Goal: Task Accomplishment & Management: Use online tool/utility

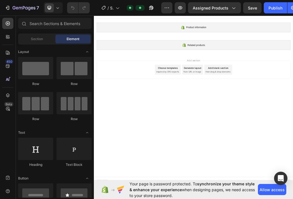
click at [219, 104] on div "Choose templates" at bounding box center [218, 106] width 34 height 6
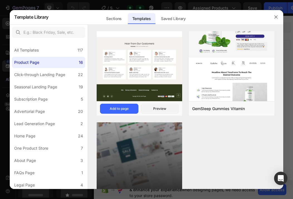
scroll to position [885, 0]
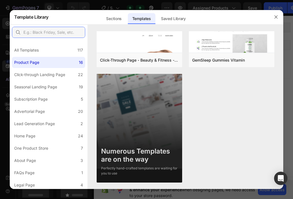
click at [45, 33] on input "text" at bounding box center [48, 32] width 73 height 11
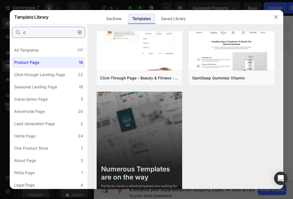
scroll to position [0, 0]
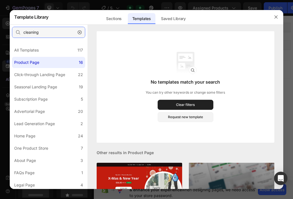
type input "cleaning"
click at [80, 31] on icon "button" at bounding box center [80, 32] width 4 height 4
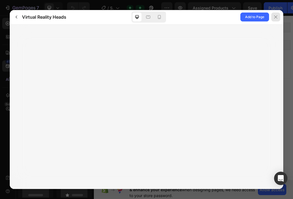
click at [276, 16] on icon at bounding box center [276, 17] width 4 height 4
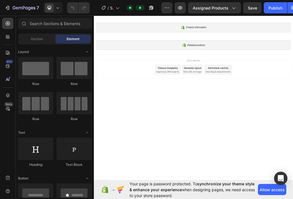
click at [216, 107] on div "Choose templates" at bounding box center [218, 106] width 34 height 6
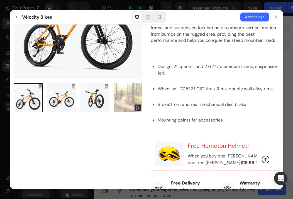
scroll to position [139, 0]
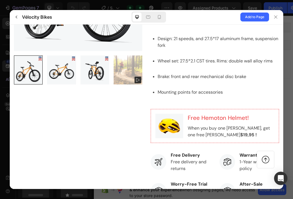
click at [142, 110] on gp-row at bounding box center [146, 131] width 265 height 414
click at [139, 119] on div at bounding box center [78, 131] width 129 height 414
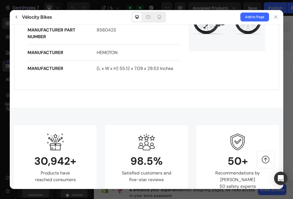
scroll to position [613, 0]
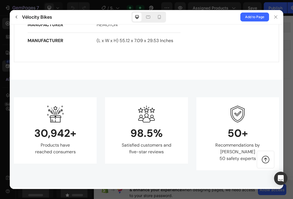
click at [121, 94] on gp-row "30,942+ Products have reached consumers 98.5% Satisfied customers and five-star…" at bounding box center [147, 133] width 274 height 108
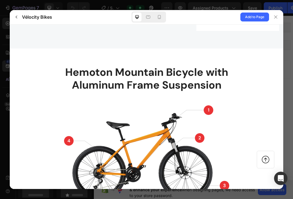
scroll to position [669, 0]
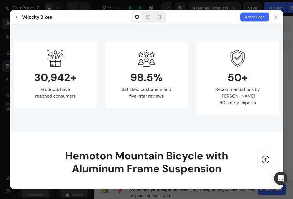
click at [123, 122] on gp-row "30,942+ Products have reached consumers 98.5% Satisfied customers and five-star…" at bounding box center [147, 78] width 274 height 108
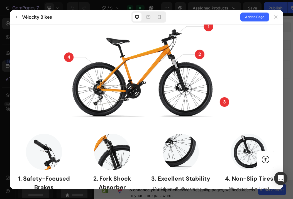
scroll to position [948, 0]
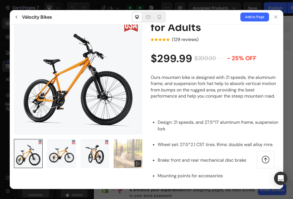
scroll to position [0, 0]
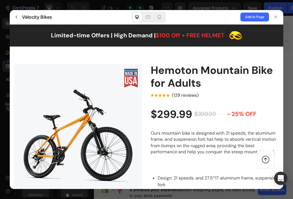
click at [101, 83] on img at bounding box center [78, 128] width 129 height 129
click at [95, 86] on img at bounding box center [78, 128] width 129 height 129
drag, startPoint x: 94, startPoint y: 86, endPoint x: 78, endPoint y: 103, distance: 23.5
click at [78, 103] on img at bounding box center [78, 128] width 129 height 129
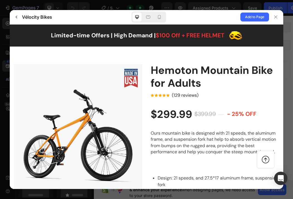
drag, startPoint x: 78, startPoint y: 103, endPoint x: 73, endPoint y: 105, distance: 5.4
click at [73, 105] on img at bounding box center [78, 128] width 129 height 129
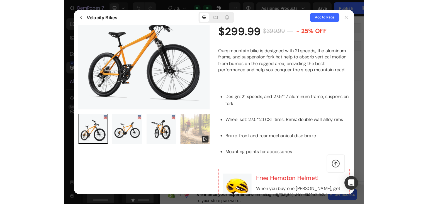
scroll to position [28, 0]
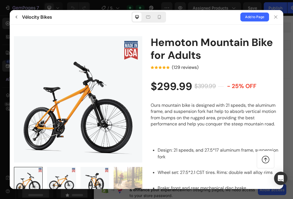
click at [89, 91] on img at bounding box center [78, 100] width 129 height 129
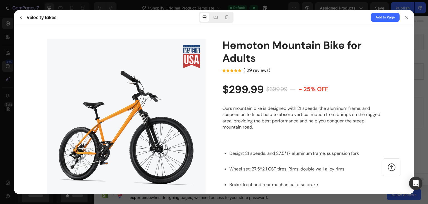
click at [124, 103] on img at bounding box center [126, 118] width 159 height 159
click at [144, 90] on img at bounding box center [126, 118] width 159 height 159
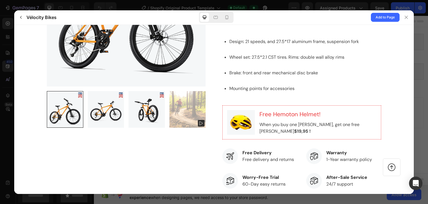
scroll to position [167, 0]
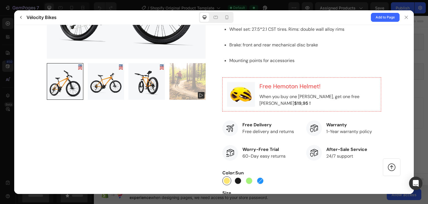
click at [145, 134] on div at bounding box center [126, 98] width 159 height 399
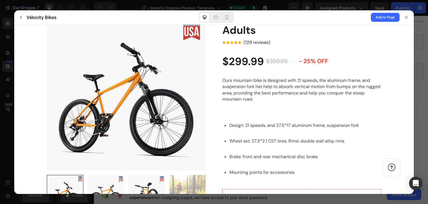
click at [236, 32] on h2 "Hemoton Mountain Bike for Adults" at bounding box center [302, 23] width 159 height 25
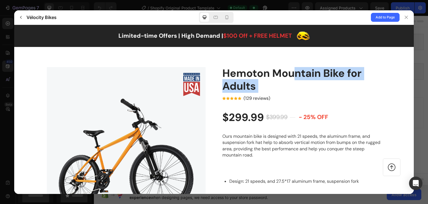
click at [248, 83] on h2 "Hemoton Mountain Bike for Adults" at bounding box center [302, 79] width 159 height 25
click at [248, 81] on h2 "Hemoton Mountain Bike for Adults" at bounding box center [302, 79] width 159 height 25
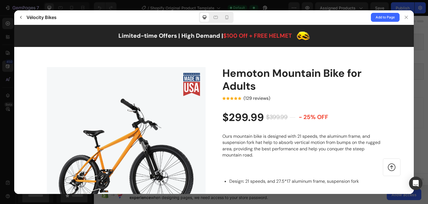
click at [252, 72] on h2 "Hemoton Mountain Bike for Adults" at bounding box center [302, 79] width 159 height 25
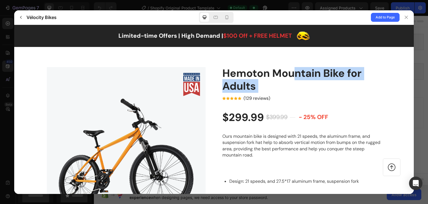
click at [252, 72] on h2 "Hemoton Mountain Bike for Adults" at bounding box center [302, 79] width 159 height 25
click at [292, 82] on h2 "Hemoton Mountain Bike for Adults" at bounding box center [302, 79] width 159 height 25
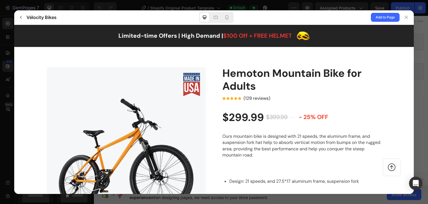
click at [258, 77] on h2 "Hemoton Mountain Bike for Adults" at bounding box center [302, 79] width 159 height 25
click at [237, 81] on h2 "Hemoton Mountain Bike for Adults" at bounding box center [302, 79] width 159 height 25
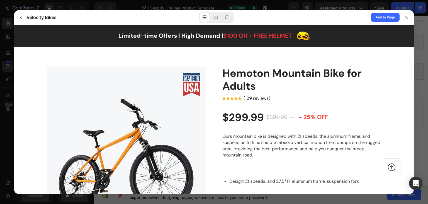
click at [238, 81] on h2 "Hemoton Mountain Bike for Adults" at bounding box center [302, 79] width 159 height 25
click at [292, 85] on h2 "Hemoton Mountain Bike for Adults" at bounding box center [302, 79] width 159 height 25
click at [293, 17] on icon at bounding box center [406, 17] width 4 height 4
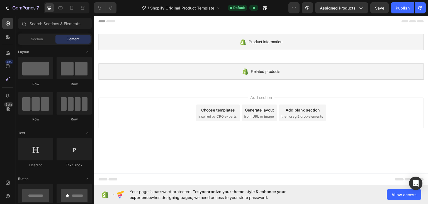
click at [216, 109] on div "Choose templates" at bounding box center [218, 110] width 34 height 6
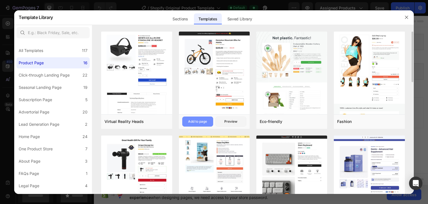
click at [195, 123] on div "Add to page" at bounding box center [197, 121] width 19 height 5
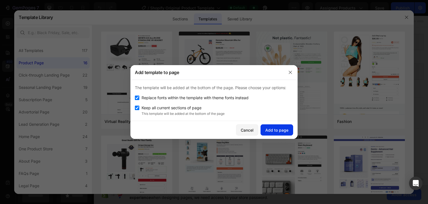
click at [286, 130] on div "Add to page" at bounding box center [276, 130] width 23 height 6
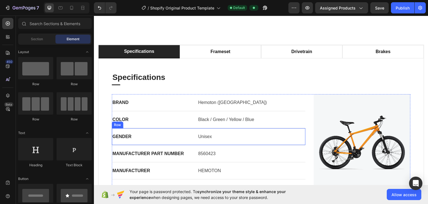
scroll to position [182, 0]
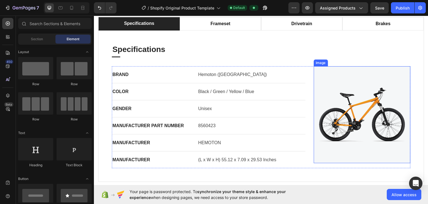
click at [293, 112] on img at bounding box center [362, 114] width 97 height 97
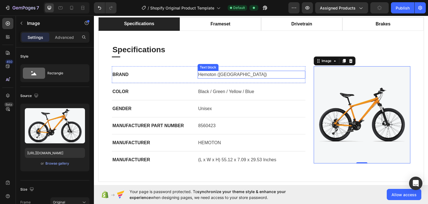
scroll to position [70, 0]
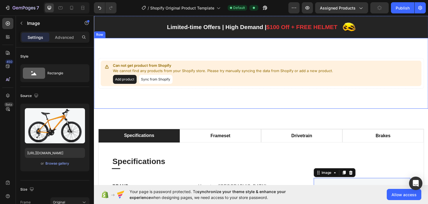
click at [197, 107] on div "Can not get product from Shopify We cannot find any products from your Shopify …" at bounding box center [261, 73] width 335 height 71
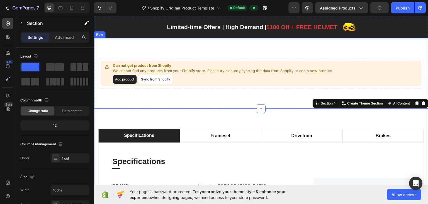
scroll to position [154, 0]
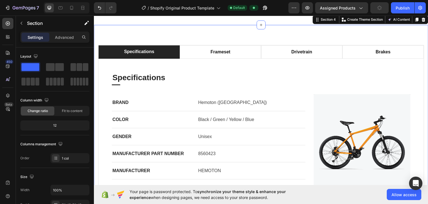
click at [218, 31] on div "specifications frameset drivetrain brakes Specifications Heading Title Line BRA…" at bounding box center [261, 127] width 335 height 205
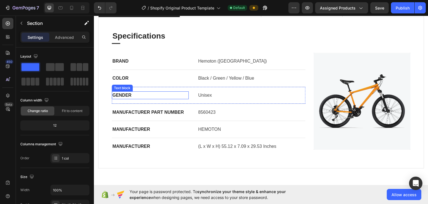
scroll to position [167, 0]
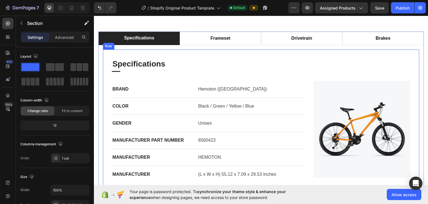
click at [239, 77] on div "Specifications Heading Title Line BRAND Text block Hemoton (USA) Text block Row…" at bounding box center [261, 120] width 299 height 124
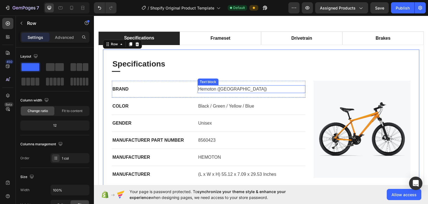
click at [227, 89] on p "Hemoton (USA)" at bounding box center [251, 88] width 107 height 7
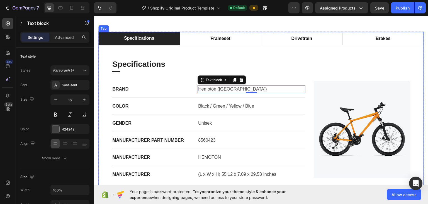
scroll to position [56, 0]
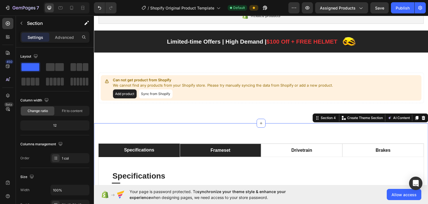
scroll to position [112, 0]
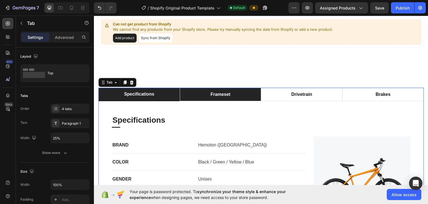
click at [225, 96] on div "frameset" at bounding box center [220, 94] width 21 height 8
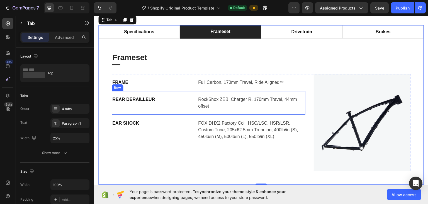
scroll to position [139, 0]
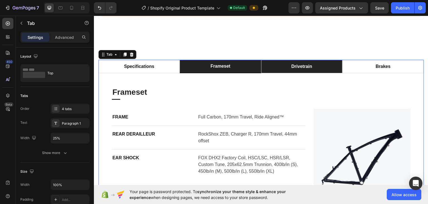
click at [293, 63] on div "drivetrain" at bounding box center [302, 66] width 23 height 8
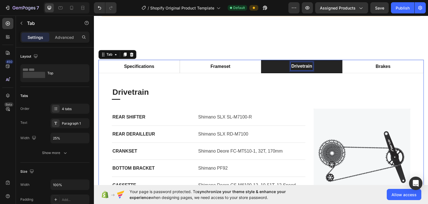
scroll to position [139, 0]
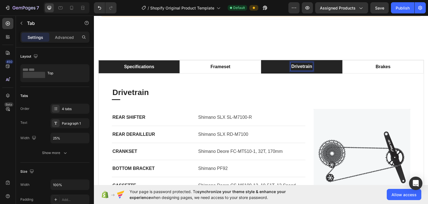
click at [142, 67] on p "specifications" at bounding box center [139, 66] width 30 height 7
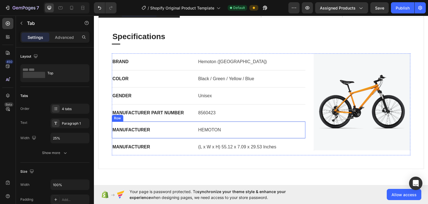
scroll to position [250, 0]
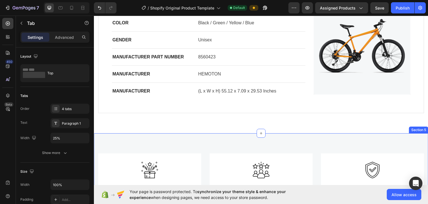
click at [159, 144] on div "Image 30,942+ Heading Products have reached consumers Text block Row Image 98.5…" at bounding box center [261, 187] width 335 height 109
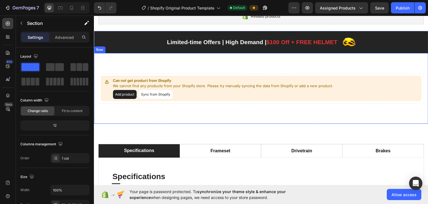
scroll to position [0, 0]
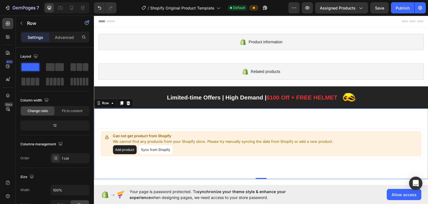
click at [173, 120] on div "Can not get product from Shopify We cannot find any products from your Shopify …" at bounding box center [261, 143] width 335 height 71
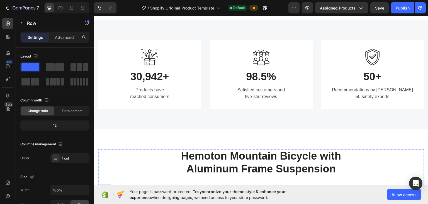
scroll to position [446, 0]
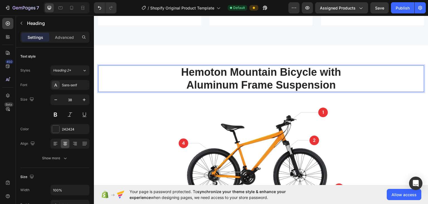
click at [224, 85] on p "Hemoton Mountain Bicycle with Aluminum Frame Suspension" at bounding box center [261, 78] width 325 height 25
click at [229, 81] on p "Hemoton Mountain Bicycle with Aluminum Frame Suspension" at bounding box center [261, 78] width 325 height 25
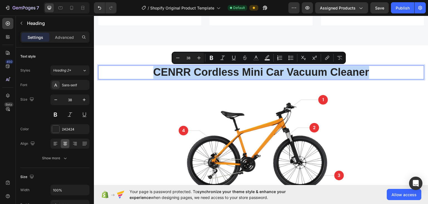
drag, startPoint x: 366, startPoint y: 73, endPoint x: 150, endPoint y: 73, distance: 216.4
click at [150, 73] on p "CENRR Cordless Mini Car Vacuum Cleaner" at bounding box center [261, 72] width 325 height 13
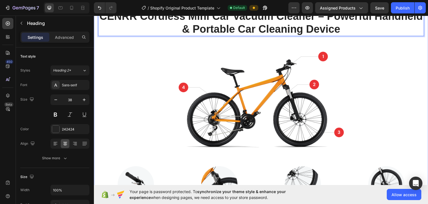
scroll to position [418, 0]
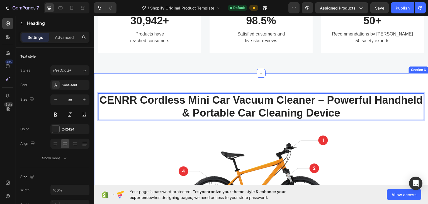
click at [174, 82] on div "CENRR Cordless Mini Car Vacuum Cleaner – Powerful Handheld & Portable Car Clean…" at bounding box center [261, 207] width 335 height 268
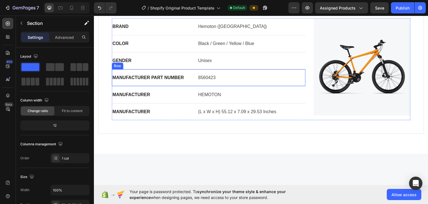
scroll to position [139, 0]
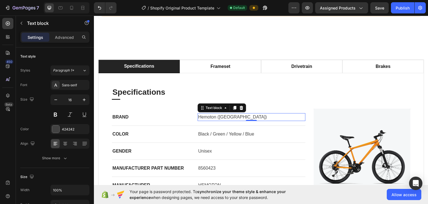
click at [218, 115] on p "Hemoton (USA)" at bounding box center [251, 116] width 107 height 7
click at [229, 116] on p "Hemoton (USA)" at bounding box center [251, 116] width 107 height 7
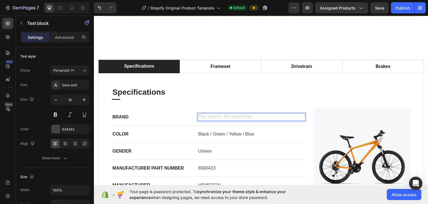
click at [206, 114] on div "Rich Text Editor. Editing area: main" at bounding box center [252, 117] width 108 height 8
click at [206, 115] on div "Rich Text Editor. Editing area: main" at bounding box center [252, 117] width 108 height 8
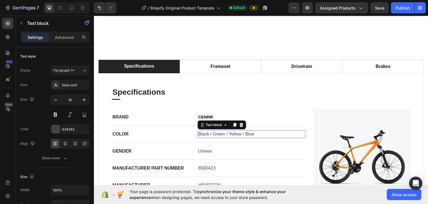
click at [217, 133] on p "Black / Green / Yellow / Blue" at bounding box center [251, 133] width 107 height 7
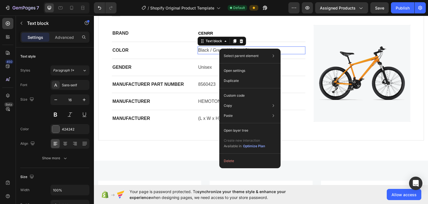
click at [216, 49] on p "Black / Green / Yellow / Blue" at bounding box center [251, 50] width 107 height 7
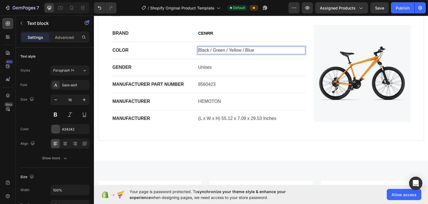
click at [216, 49] on p "Black / Green / Yellow / Blue" at bounding box center [251, 50] width 107 height 7
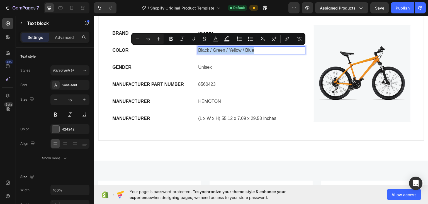
click at [216, 49] on p "Black / Green / Yellow / Blue" at bounding box center [251, 50] width 107 height 7
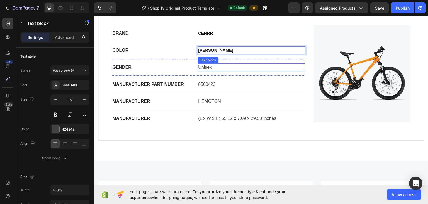
click at [212, 68] on p "Unisex" at bounding box center [251, 67] width 107 height 7
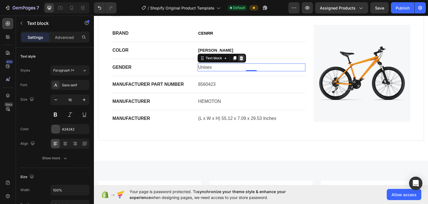
click at [241, 57] on icon at bounding box center [242, 57] width 4 height 4
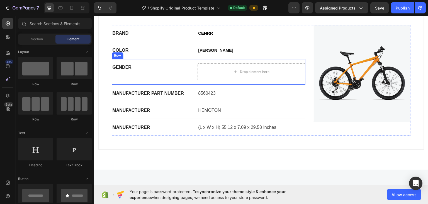
click at [165, 71] on div "GENDER Text block" at bounding box center [150, 71] width 77 height 17
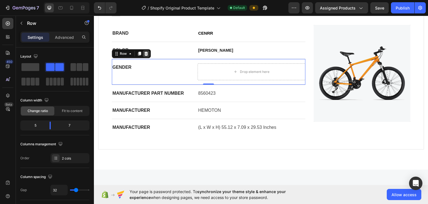
click at [147, 53] on icon at bounding box center [146, 53] width 4 height 4
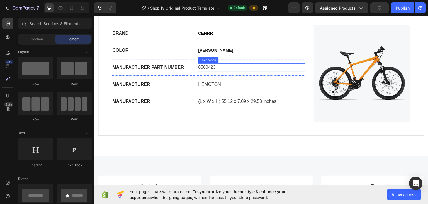
click at [205, 64] on p "8560423" at bounding box center [251, 67] width 107 height 7
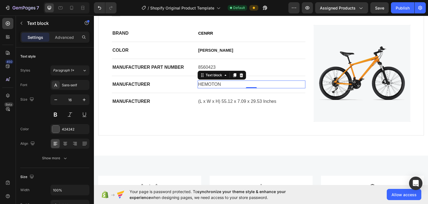
click at [212, 82] on p "HEMOTON" at bounding box center [251, 84] width 107 height 7
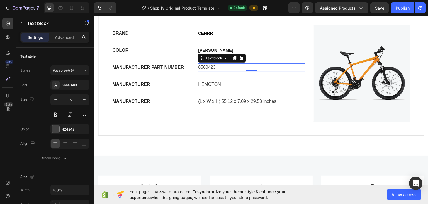
click at [207, 65] on p "8560423" at bounding box center [251, 67] width 107 height 7
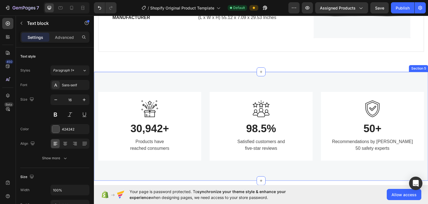
click at [159, 77] on div "Image 30,942+ Heading Products have reached consumers Text block Row Image 98.5…" at bounding box center [261, 125] width 335 height 109
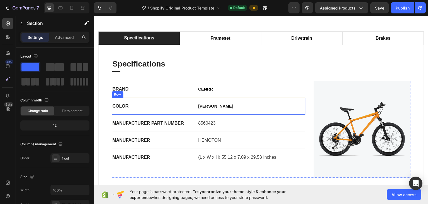
scroll to position [223, 0]
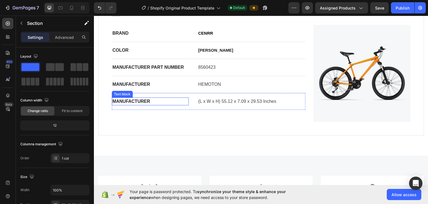
click at [152, 101] on p "MANUFACTURER" at bounding box center [150, 101] width 76 height 7
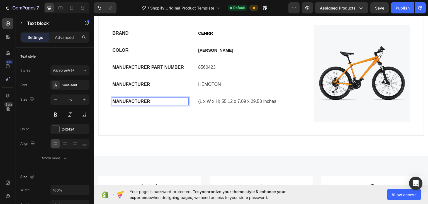
click at [151, 100] on p "MANUFACTURER" at bounding box center [150, 101] width 76 height 7
drag, startPoint x: 151, startPoint y: 100, endPoint x: 113, endPoint y: 103, distance: 37.7
click at [113, 103] on p "MANUFACTURER" at bounding box center [150, 101] width 76 height 7
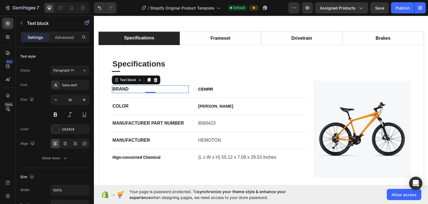
click at [137, 89] on p "BRAND" at bounding box center [150, 88] width 76 height 7
click at [131, 88] on p "BRAND" at bounding box center [150, 88] width 76 height 7
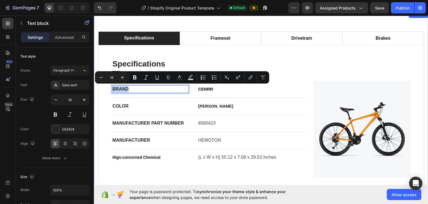
drag, startPoint x: 130, startPoint y: 87, endPoint x: 97, endPoint y: 90, distance: 33.7
click at [97, 90] on div "specifications frameset drivetrain brakes Specifications Heading Title Line BRA…" at bounding box center [261, 111] width 335 height 200
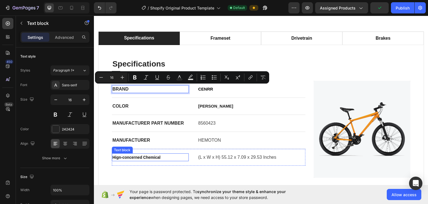
click at [165, 157] on p "Hign-concerned Chemical" at bounding box center [150, 156] width 76 height 7
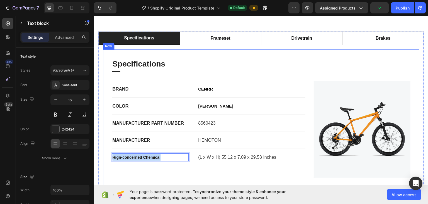
drag, startPoint x: 163, startPoint y: 157, endPoint x: 108, endPoint y: 157, distance: 54.6
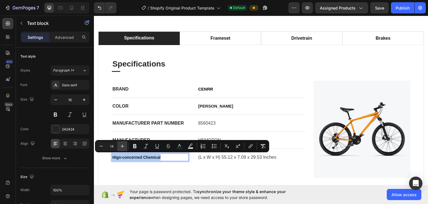
click at [123, 145] on icon "Editor contextual toolbar" at bounding box center [123, 146] width 6 height 6
type input "16"
click at [135, 146] on icon "Editor contextual toolbar" at bounding box center [134, 146] width 3 height 4
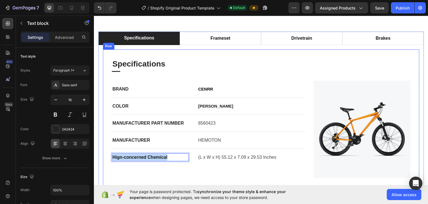
drag, startPoint x: 170, startPoint y: 155, endPoint x: 109, endPoint y: 154, distance: 60.8
click at [109, 154] on div "Specifications Heading Title Line BRAND Text block CENRR Text block Row COLOR T…" at bounding box center [261, 117] width 317 height 137
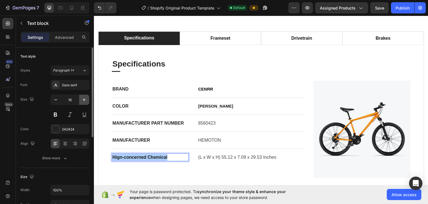
click at [84, 100] on icon "button" at bounding box center [84, 99] width 3 height 3
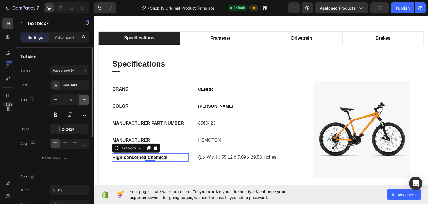
type input "17"
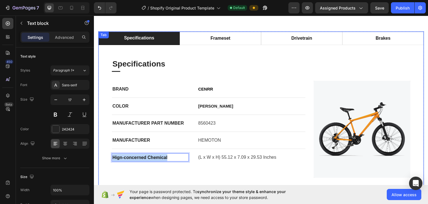
drag, startPoint x: 170, startPoint y: 156, endPoint x: 98, endPoint y: 152, distance: 71.5
click at [98, 152] on div "Specifications Heading Title Line BRAND Text block CENRR Text block Row COLOR T…" at bounding box center [261, 118] width 326 height 146
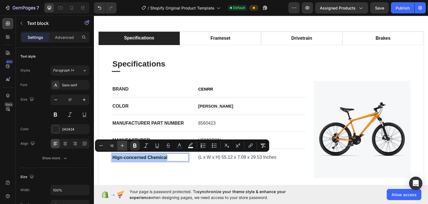
click at [122, 144] on icon "Editor contextual toolbar" at bounding box center [123, 145] width 6 height 6
type input "19"
click at [135, 145] on icon "Editor contextual toolbar" at bounding box center [134, 145] width 3 height 4
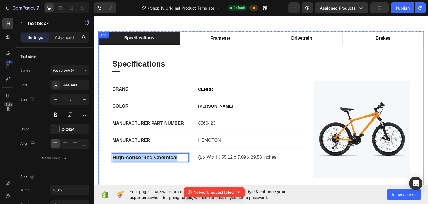
drag, startPoint x: 182, startPoint y: 156, endPoint x: 102, endPoint y: 154, distance: 79.5
click at [102, 154] on div "Specifications Heading Title Line BRAND Text block CENRR Text block Row COLOR T…" at bounding box center [261, 118] width 326 height 146
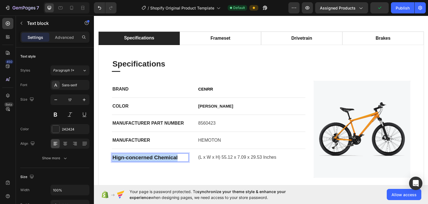
click at [125, 156] on span "Hign-concerned Chemical" at bounding box center [144, 157] width 65 height 6
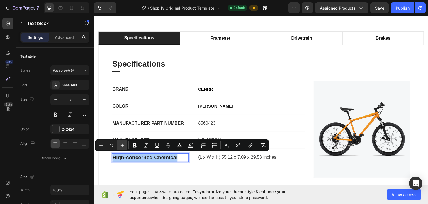
click at [121, 146] on icon "Editor contextual toolbar" at bounding box center [123, 145] width 6 height 6
type input "20"
click at [183, 156] on p "Hign-concerned Chemical" at bounding box center [150, 157] width 76 height 8
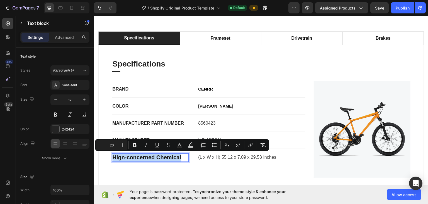
drag, startPoint x: 182, startPoint y: 156, endPoint x: 90, endPoint y: 161, distance: 92.7
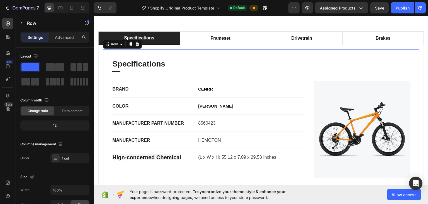
click at [255, 74] on div "Specifications Heading Title Line BRAND Text block CENRR Text block Row COLOR T…" at bounding box center [261, 117] width 299 height 119
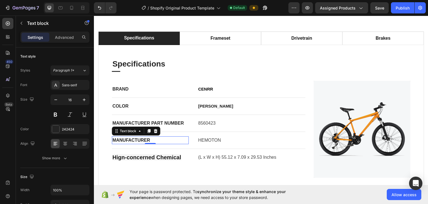
click at [141, 139] on p "MANUFACTURER" at bounding box center [150, 139] width 76 height 7
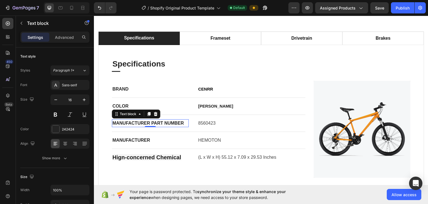
click at [144, 121] on p "MANUFACTURER PART NUMBER" at bounding box center [150, 122] width 76 height 7
click at [139, 138] on p "MANUFACTURER" at bounding box center [150, 139] width 76 height 7
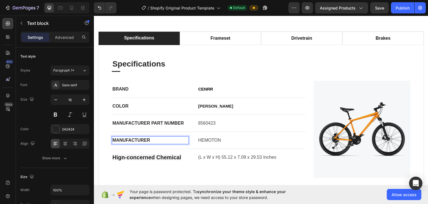
click at [140, 139] on p "MANUFACTURER" at bounding box center [150, 139] width 76 height 7
click at [201, 22] on div "specifications frameset drivetrain brakes Specifications Heading Title Line BRA…" at bounding box center [261, 111] width 335 height 200
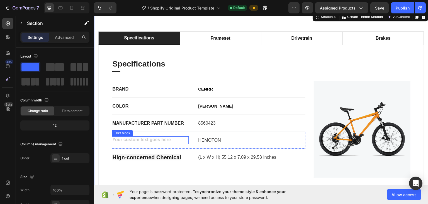
click at [128, 139] on div "Rich Text Editor. Editing area: main" at bounding box center [150, 140] width 77 height 8
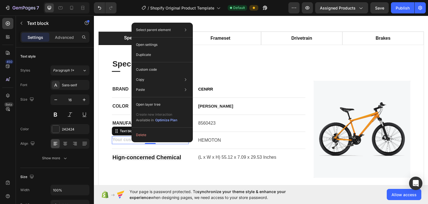
click at [126, 140] on div "Rich Text Editor. Editing area: main" at bounding box center [150, 140] width 77 height 8
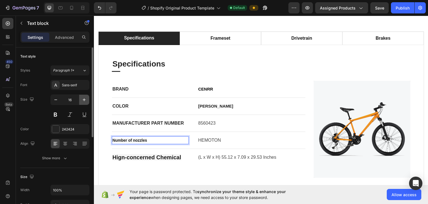
click at [86, 101] on icon "button" at bounding box center [84, 100] width 6 height 6
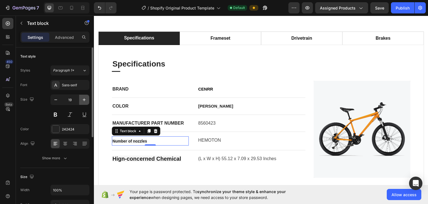
click at [86, 101] on icon "button" at bounding box center [84, 100] width 6 height 6
click at [85, 100] on icon "button" at bounding box center [84, 100] width 6 height 6
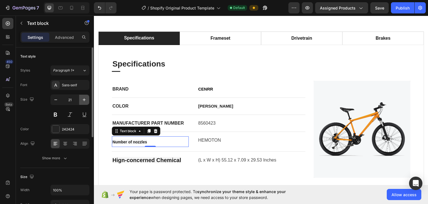
click at [85, 100] on icon "button" at bounding box center [84, 100] width 6 height 6
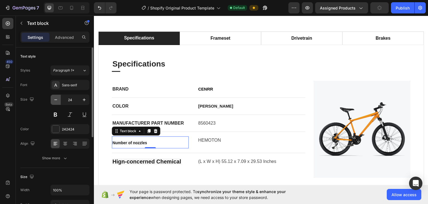
click at [57, 100] on icon "button" at bounding box center [56, 100] width 6 height 6
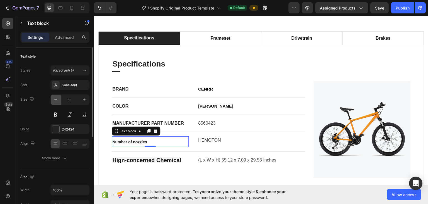
click at [57, 100] on icon "button" at bounding box center [56, 100] width 6 height 6
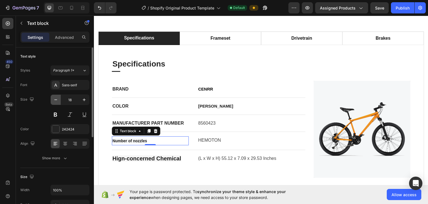
click at [57, 100] on icon "button" at bounding box center [56, 100] width 6 height 6
click at [84, 98] on icon "button" at bounding box center [84, 99] width 3 height 3
click at [84, 98] on icon "button" at bounding box center [84, 100] width 6 height 6
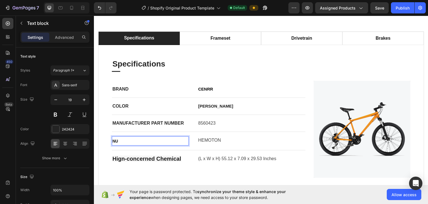
click at [128, 139] on p "NU" at bounding box center [150, 140] width 76 height 8
click at [51, 101] on button "button" at bounding box center [56, 100] width 10 height 10
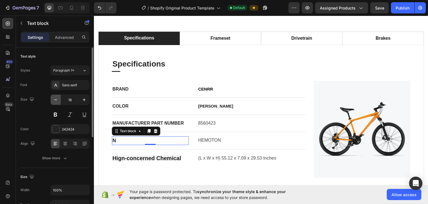
click at [56, 100] on icon "button" at bounding box center [56, 100] width 6 height 6
click at [118, 139] on p "N" at bounding box center [150, 139] width 76 height 7
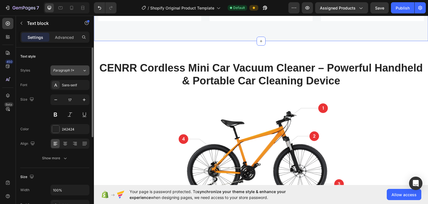
scroll to position [195, 0]
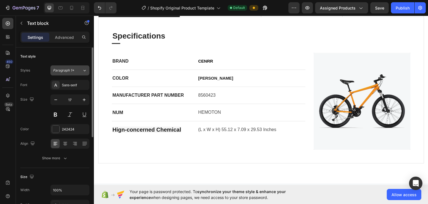
click at [84, 71] on icon at bounding box center [85, 70] width 2 height 1
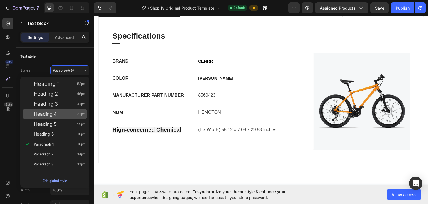
click at [62, 115] on div "Heading 4 32px" at bounding box center [59, 114] width 51 height 6
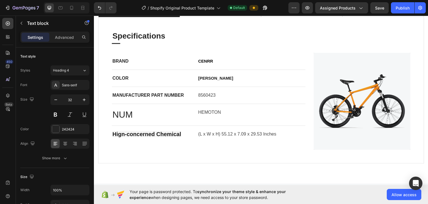
click at [139, 116] on p "NUM" at bounding box center [150, 114] width 76 height 12
click at [56, 98] on icon "button" at bounding box center [56, 100] width 6 height 6
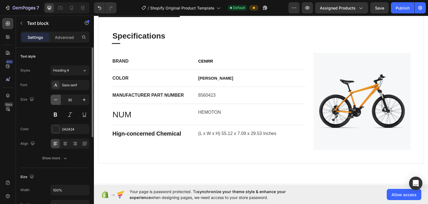
click at [56, 98] on icon "button" at bounding box center [56, 100] width 6 height 6
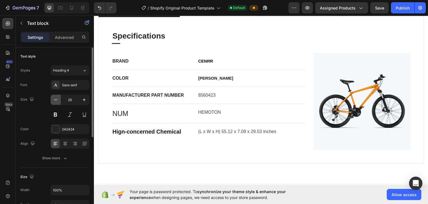
click at [56, 98] on icon "button" at bounding box center [56, 100] width 6 height 6
click at [74, 69] on div "Heading 4" at bounding box center [64, 70] width 23 height 5
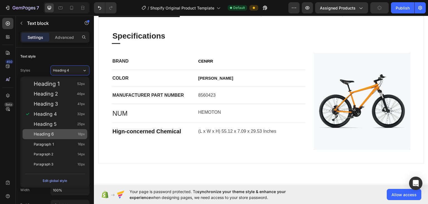
click at [68, 132] on div "Heading 6 18px" at bounding box center [59, 134] width 51 height 6
type input "18"
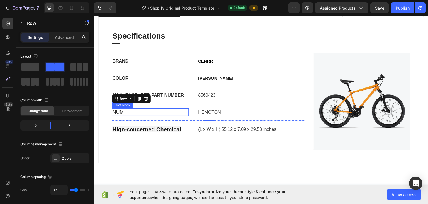
click at [120, 110] on p "NUM" at bounding box center [150, 111] width 76 height 6
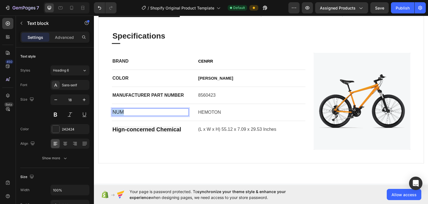
drag, startPoint x: 127, startPoint y: 109, endPoint x: 113, endPoint y: 111, distance: 13.8
click at [112, 111] on div "NUM" at bounding box center [150, 112] width 77 height 8
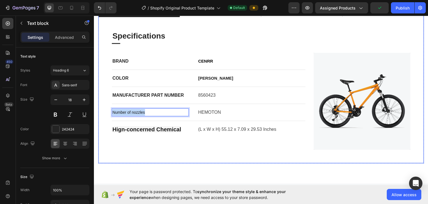
drag, startPoint x: 153, startPoint y: 112, endPoint x: 101, endPoint y: 112, distance: 51.6
click at [101, 112] on div "Specifications Heading Title Line BRAND Text block CENRR Text block Row COLOR T…" at bounding box center [261, 90] width 326 height 146
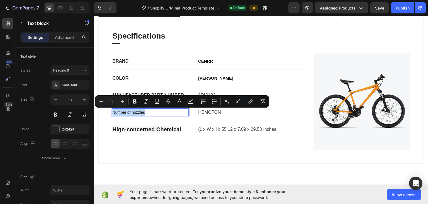
click at [161, 115] on div "Number of nozzles" at bounding box center [150, 112] width 77 height 8
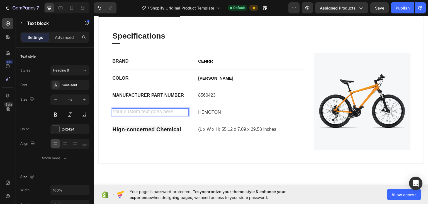
click at [132, 108] on div "Rich Text Editor. Editing area: main" at bounding box center [150, 112] width 77 height 8
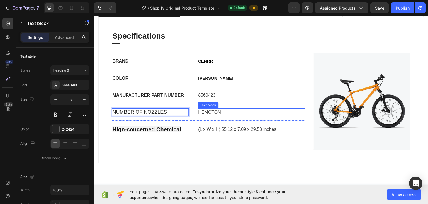
click at [230, 111] on p "HEMOTON" at bounding box center [251, 111] width 107 height 7
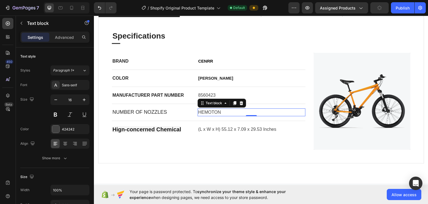
click at [222, 111] on p "HEMOTON" at bounding box center [251, 111] width 107 height 7
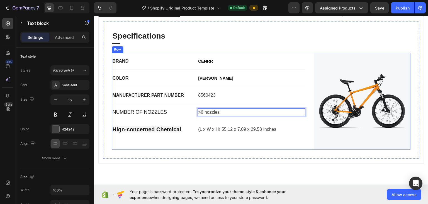
click at [156, 144] on div "BRAND Text block CENRR Text block Row COLOR Text block MAX Black Text block Row…" at bounding box center [209, 100] width 194 height 97
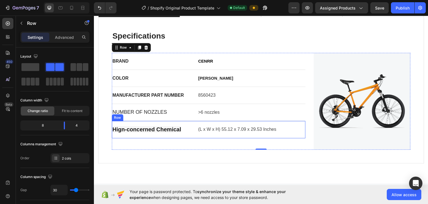
click at [149, 130] on span "Hign-concerned Chemical" at bounding box center [146, 129] width 69 height 6
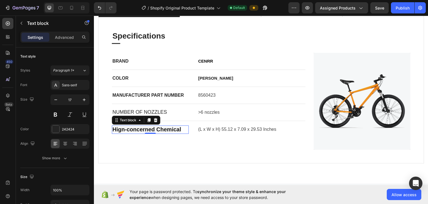
click at [183, 128] on p "Hign-concerned Chemical" at bounding box center [150, 129] width 76 height 8
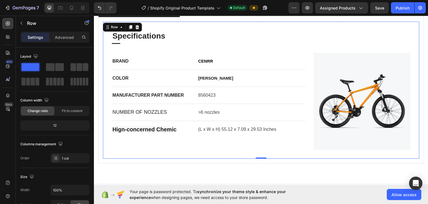
click at [137, 148] on div "Specifications Heading Title Line BRAND Text block CENRR Text block Row COLOR T…" at bounding box center [261, 89] width 317 height 137
click at [59, 157] on div at bounding box center [56, 158] width 8 height 8
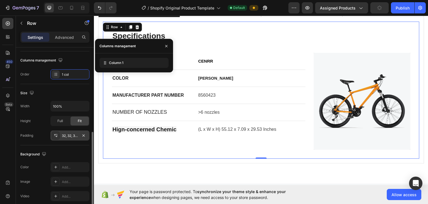
scroll to position [112, 0]
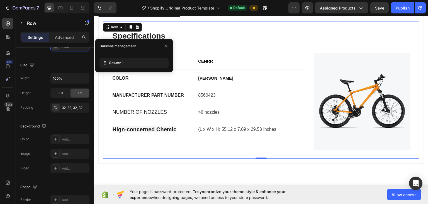
click at [0, 144] on div "450 Beta" at bounding box center [8, 110] width 16 height 188
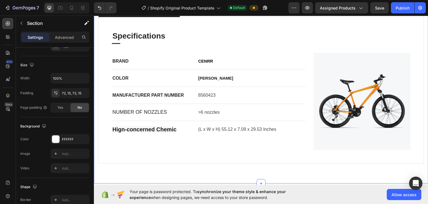
click at [132, 171] on div "specifications frameset drivetrain brakes Specifications Heading Title Line BRA…" at bounding box center [261, 83] width 335 height 200
click at [58, 122] on div "Background" at bounding box center [54, 126] width 69 height 9
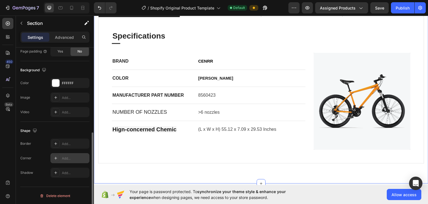
scroll to position [84, 0]
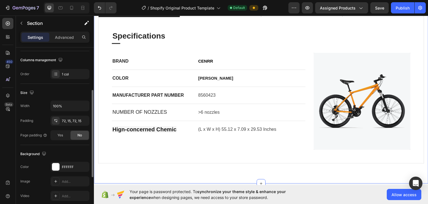
click at [71, 151] on div "Background" at bounding box center [54, 153] width 69 height 9
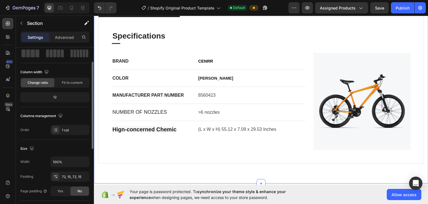
click at [68, 146] on div "Size" at bounding box center [54, 148] width 69 height 9
click at [96, 139] on div "specifications frameset drivetrain brakes Specifications Heading Title Line BRA…" at bounding box center [261, 83] width 335 height 200
click at [77, 147] on div "Size" at bounding box center [54, 148] width 69 height 9
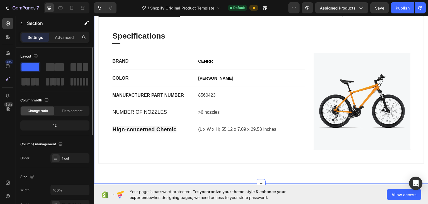
click at [75, 136] on div "Layout Column width Change ratio Fit to content 12 Columns management Order 1 c…" at bounding box center [54, 107] width 69 height 111
click at [119, 171] on div "specifications frameset drivetrain brakes Specifications Heading Title Line BRA…" at bounding box center [261, 83] width 335 height 200
click at [71, 97] on div "Column width" at bounding box center [54, 100] width 69 height 9
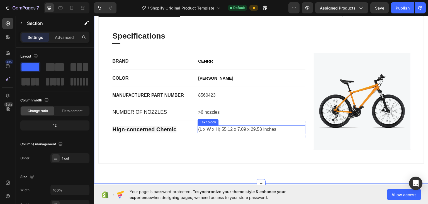
scroll to position [251, 0]
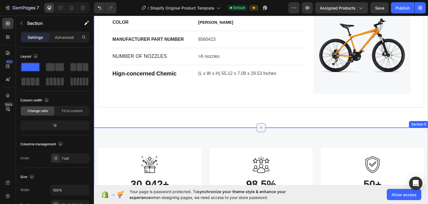
click at [260, 126] on icon at bounding box center [261, 127] width 3 height 3
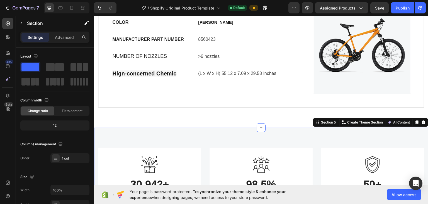
click at [162, 136] on div "Image 30,942+ Heading Products have reached consumers Text block Row Image 98.5…" at bounding box center [261, 181] width 335 height 109
click at [146, 85] on div "BRAND Text block CENRR Text block Row COLOR Text block MAX Black Text block Row…" at bounding box center [209, 45] width 194 height 97
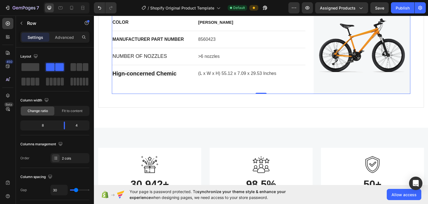
scroll to position [195, 0]
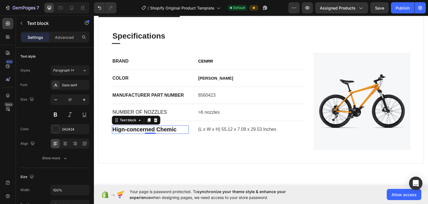
click at [144, 129] on span "Hign-concerned Chemic" at bounding box center [144, 129] width 64 height 6
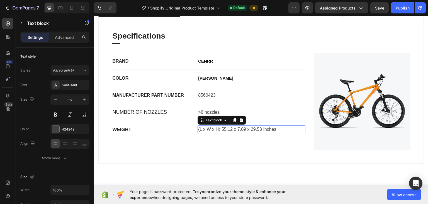
click at [214, 127] on p "(L x W x H) 55.12 x 7.09 x 29.53 Inches" at bounding box center [251, 128] width 107 height 7
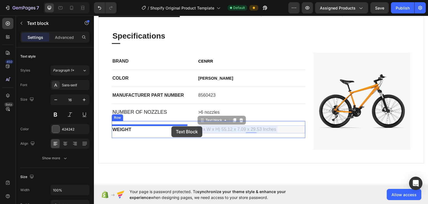
drag, startPoint x: 280, startPoint y: 128, endPoint x: 171, endPoint y: 126, distance: 109.0
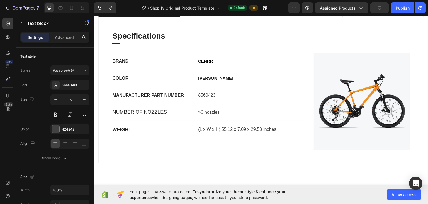
click at [280, 128] on p "(L x W x H) 55.12 x 7.09 x 29.53 Inches" at bounding box center [251, 128] width 107 height 7
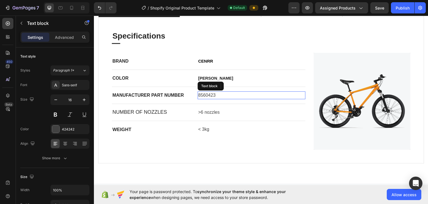
click at [219, 96] on p "8560423" at bounding box center [251, 94] width 107 height 7
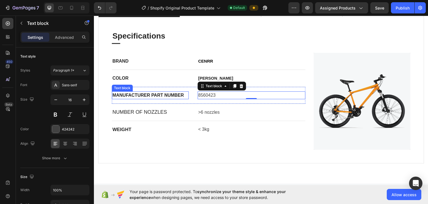
click at [184, 93] on p "MANUFACTURER PART NUMBER" at bounding box center [150, 94] width 76 height 7
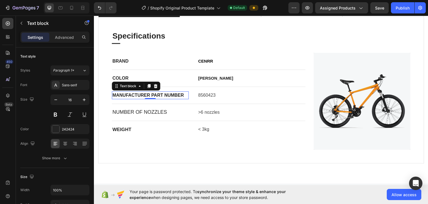
click at [185, 94] on p "MANUFACTURER PART NUMBER" at bounding box center [150, 94] width 76 height 7
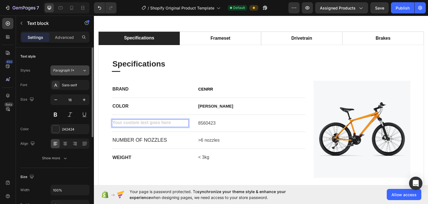
click at [67, 71] on span "Paragraph 1*" at bounding box center [63, 70] width 21 height 5
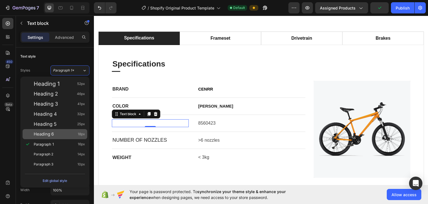
click at [64, 133] on div "Heading 6 18px" at bounding box center [59, 134] width 51 height 6
type input "18"
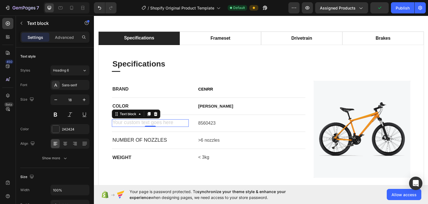
click at [125, 122] on div "Rich Text Editor. Editing area: main" at bounding box center [150, 123] width 77 height 8
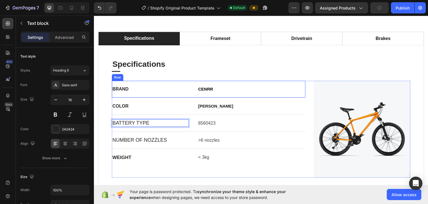
scroll to position [139, 0]
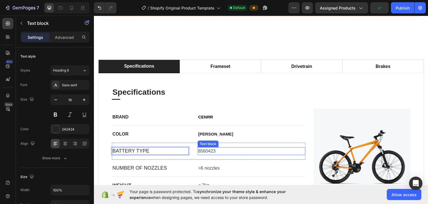
click at [218, 151] on p "8560423" at bounding box center [251, 150] width 107 height 7
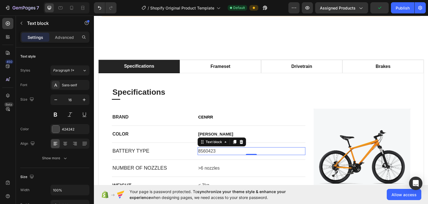
click at [218, 149] on p "8560423" at bounding box center [251, 150] width 107 height 7
click at [205, 150] on div "Rich Text Editor. Editing area: main" at bounding box center [252, 151] width 108 height 8
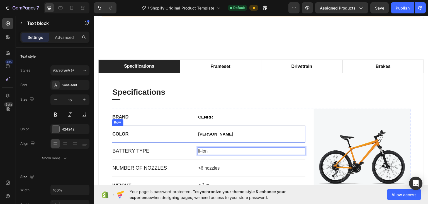
click at [216, 136] on div "[PERSON_NAME]" at bounding box center [252, 134] width 108 height 8
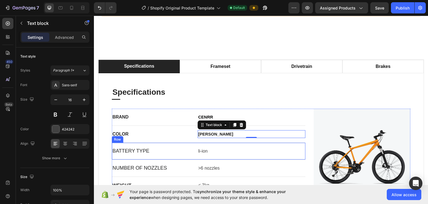
scroll to position [195, 0]
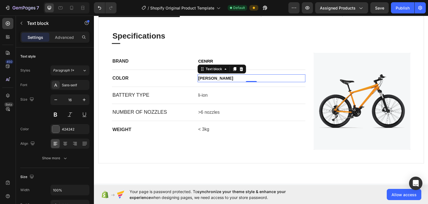
click at [226, 77] on p "[PERSON_NAME]" at bounding box center [251, 77] width 107 height 7
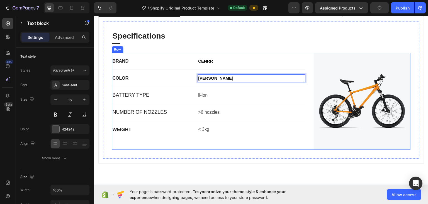
click at [125, 150] on div "Specifications Heading Title Line BRAND Text block CENRR Text block Row COLOR T…" at bounding box center [261, 89] width 317 height 137
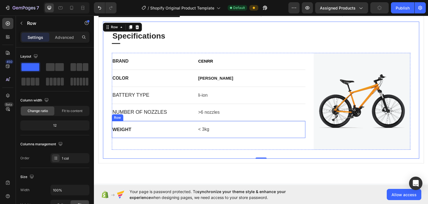
click at [135, 129] on p "WEIGHT" at bounding box center [150, 128] width 76 height 7
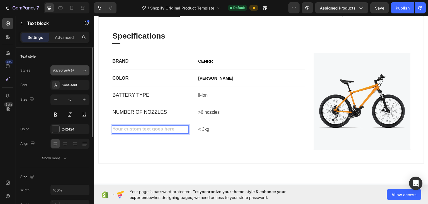
click at [78, 74] on button "Paragraph 1*" at bounding box center [69, 70] width 39 height 10
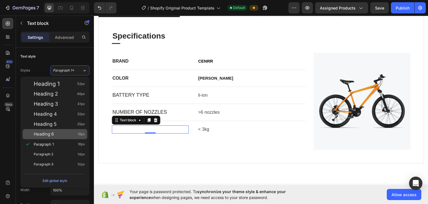
click at [56, 135] on div "Heading 6 18px" at bounding box center [59, 134] width 51 height 6
type input "18"
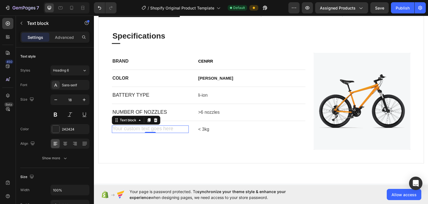
click at [137, 125] on div "Rich Text Editor. Editing area: main" at bounding box center [150, 129] width 77 height 8
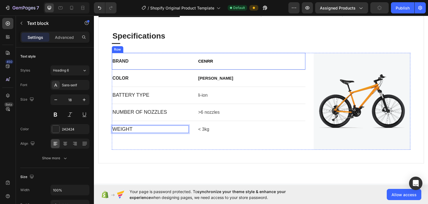
click at [144, 65] on div "BRAND Text block CENRR Text block Row" at bounding box center [209, 60] width 194 height 17
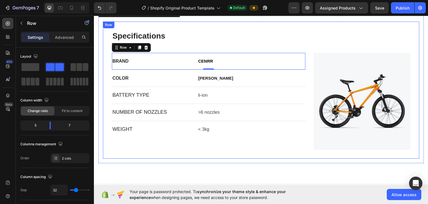
scroll to position [223, 0]
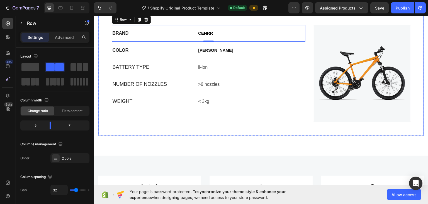
click at [246, 130] on div "Specifications Heading Title Line BRAND Text block CENRR Text block Row 0 COLOR…" at bounding box center [261, 62] width 326 height 146
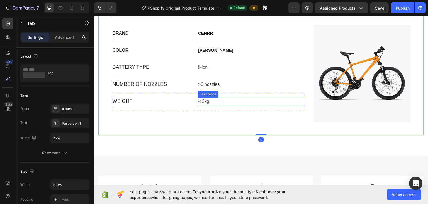
scroll to position [195, 0]
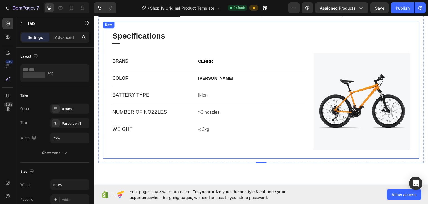
click at [149, 148] on div "Specifications Heading Title Line BRAND Text block CENRR Text block Row COLOR T…" at bounding box center [261, 89] width 317 height 137
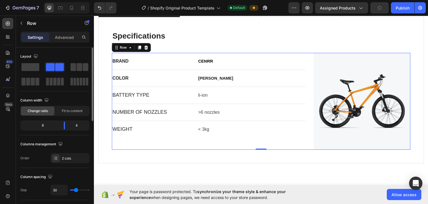
drag, startPoint x: 5, startPoint y: 128, endPoint x: 28, endPoint y: 129, distance: 23.2
click at [6, 128] on div "450 Beta" at bounding box center [7, 97] width 11 height 159
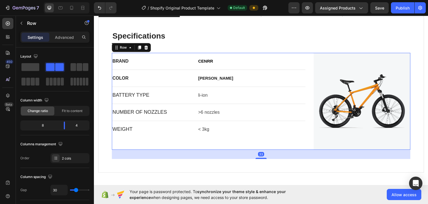
drag, startPoint x: 256, startPoint y: 147, endPoint x: 253, endPoint y: 156, distance: 9.8
click at [253, 149] on div "33" at bounding box center [261, 149] width 299 height 0
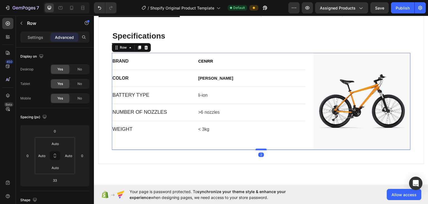
drag, startPoint x: 257, startPoint y: 155, endPoint x: 257, endPoint y: 147, distance: 8.7
click at [257, 148] on div at bounding box center [261, 149] width 11 height 2
type input "2"
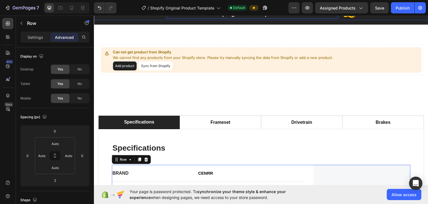
scroll to position [0, 0]
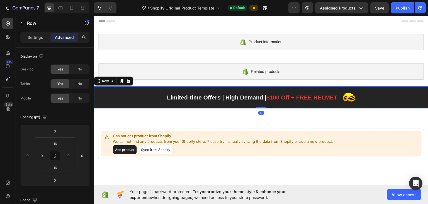
drag, startPoint x: 258, startPoint y: 107, endPoint x: 260, endPoint y: 104, distance: 3.6
click at [260, 104] on div "Limited-time Offers | High Demand | $100 Off + FREE HELMET Text block Image Row…" at bounding box center [261, 97] width 335 height 22
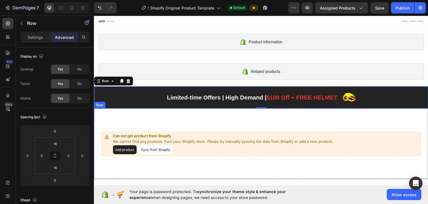
click at [187, 118] on div "Can not get product from Shopify We cannot find any products from your Shopify …" at bounding box center [261, 143] width 335 height 71
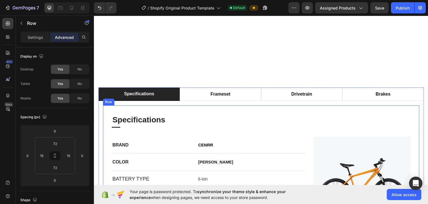
scroll to position [223, 0]
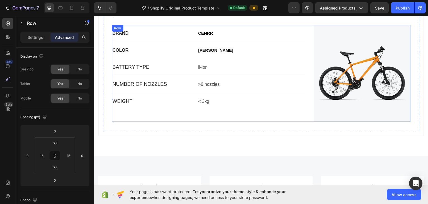
click at [159, 108] on div "WEIGHT Text block < 3kg Text block Row" at bounding box center [209, 101] width 194 height 17
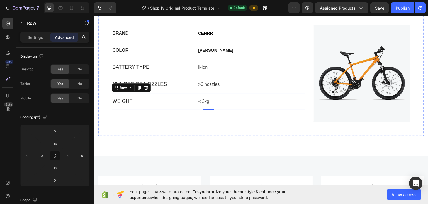
click at [170, 119] on div "BRAND Text block CENRR Text block Row COLOR Text block MAX Black Text block Row…" at bounding box center [209, 73] width 194 height 97
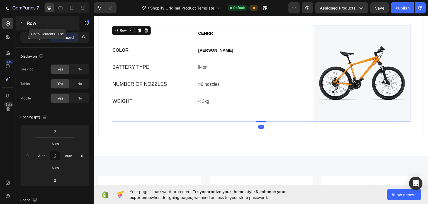
click at [22, 23] on icon "button" at bounding box center [21, 23] width 4 height 4
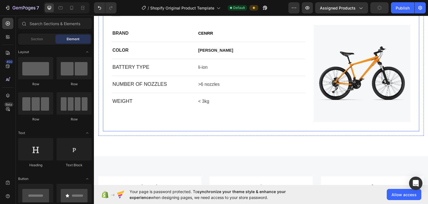
click at [129, 117] on div "BRAND Text block CENRR Text block Row COLOR Text block MAX Black Text block Row…" at bounding box center [209, 73] width 194 height 97
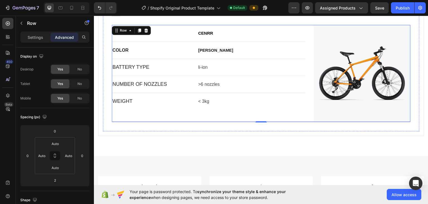
scroll to position [139, 0]
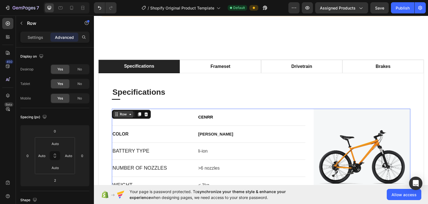
click at [131, 114] on icon at bounding box center [130, 114] width 4 height 4
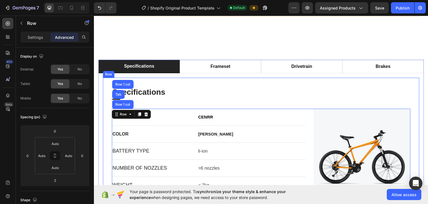
click at [222, 102] on div "Specifications Heading Title Line BRAND Text block CENRR Text block Row COLOR T…" at bounding box center [261, 146] width 299 height 120
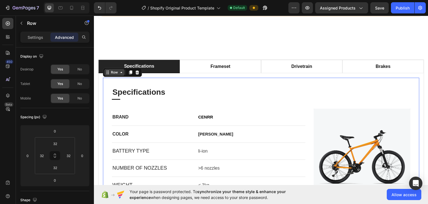
click at [121, 74] on div "Row" at bounding box center [114, 72] width 20 height 7
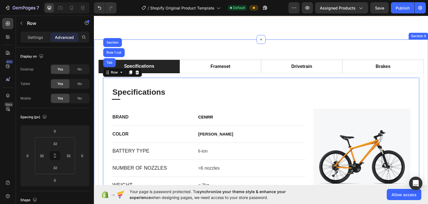
click at [177, 48] on div "specifications frameset drivetrain brakes Specifications Heading Title Line BRA…" at bounding box center [261, 139] width 335 height 200
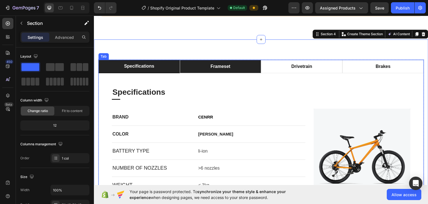
click at [231, 67] on li "frameset" at bounding box center [220, 65] width 81 height 13
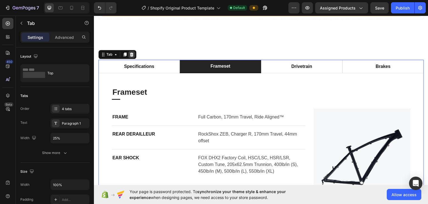
click at [132, 54] on icon at bounding box center [131, 54] width 4 height 4
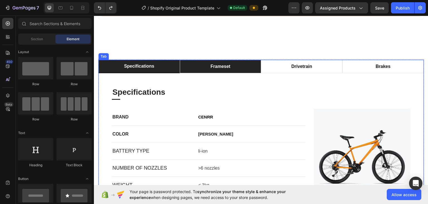
click at [216, 64] on div "frameset" at bounding box center [220, 66] width 21 height 8
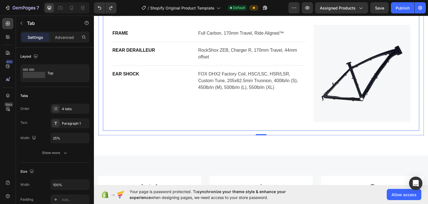
scroll to position [167, 0]
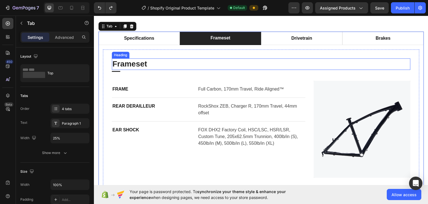
click at [189, 66] on p "Frameset" at bounding box center [261, 64] width 298 height 10
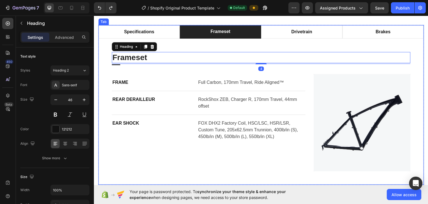
scroll to position [112, 0]
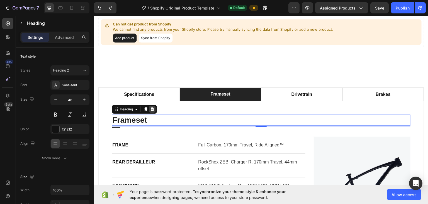
click at [153, 108] on icon at bounding box center [153, 109] width 4 height 4
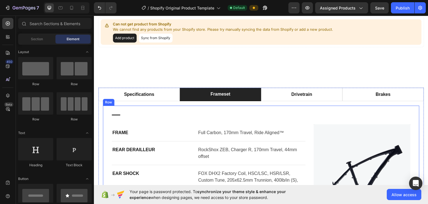
scroll to position [139, 0]
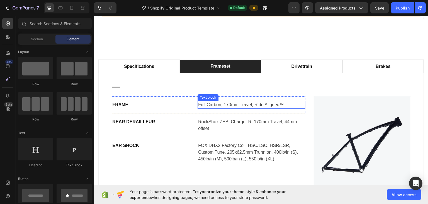
click at [260, 103] on p "Full Carbon, 170mm Travel, Ride Aligned™" at bounding box center [251, 104] width 107 height 7
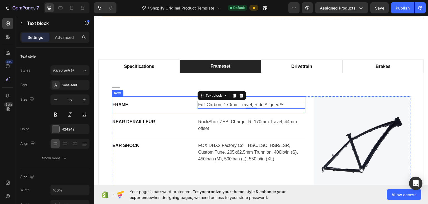
click at [180, 105] on p "FRAME" at bounding box center [150, 104] width 76 height 7
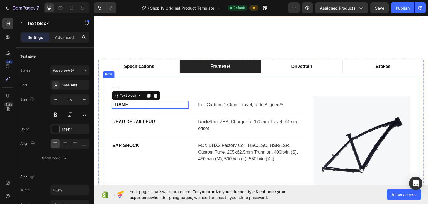
click at [109, 83] on div "Title Line FRAME Text block 0 Full Carbon, 170mm Travel, Ride Aligned™ Text blo…" at bounding box center [261, 139] width 317 height 124
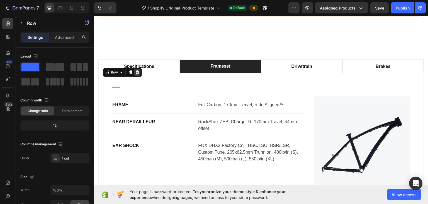
click at [137, 72] on icon at bounding box center [138, 72] width 4 height 4
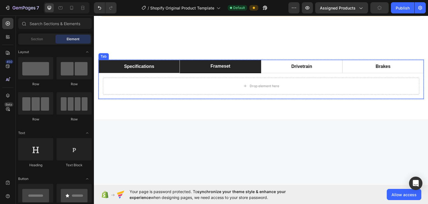
click at [142, 67] on div "specifications" at bounding box center [139, 66] width 32 height 8
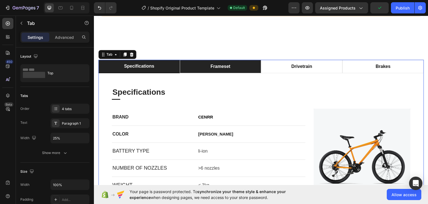
click at [207, 66] on li "frameset" at bounding box center [220, 65] width 81 height 13
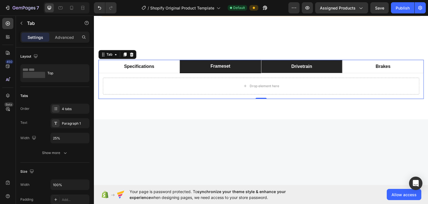
click at [279, 64] on li "drivetrain" at bounding box center [301, 65] width 81 height 13
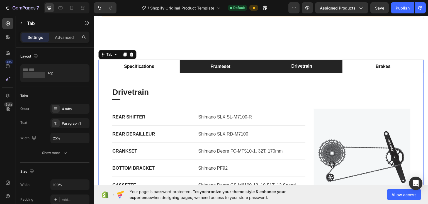
click at [221, 67] on div "frameset" at bounding box center [220, 66] width 21 height 8
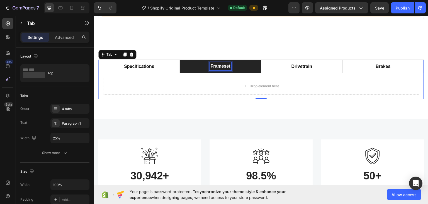
scroll to position [139, 0]
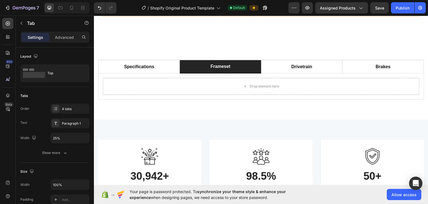
click at [241, 64] on li "frameset" at bounding box center [220, 66] width 81 height 13
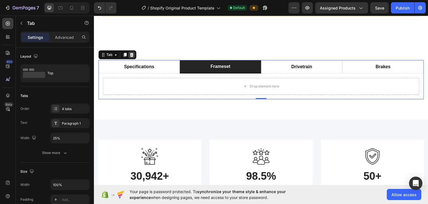
click at [133, 54] on icon at bounding box center [132, 54] width 4 height 4
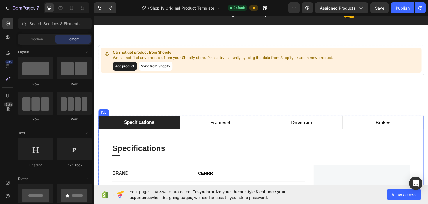
scroll to position [111, 0]
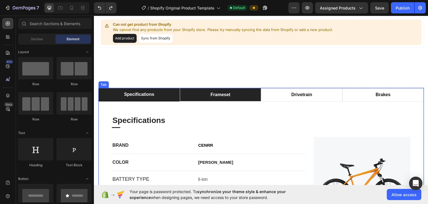
click at [216, 93] on div "frameset" at bounding box center [220, 94] width 21 height 8
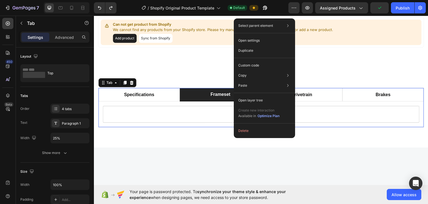
click at [219, 146] on div "specifications frameset drivetrain brakes Specifications Heading Title Line BRA…" at bounding box center [261, 107] width 335 height 80
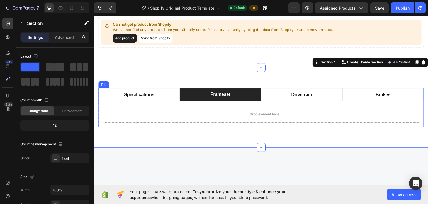
click at [217, 95] on div "frameset" at bounding box center [220, 94] width 21 height 8
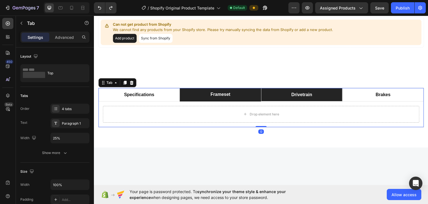
click at [278, 95] on li "drivetrain" at bounding box center [301, 94] width 81 height 13
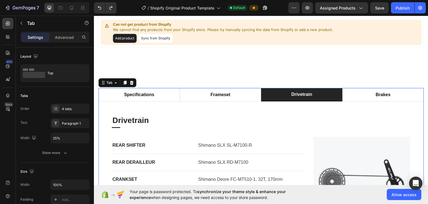
click at [279, 93] on li "drivetrain" at bounding box center [301, 94] width 81 height 13
click at [291, 93] on div "drivetrain" at bounding box center [302, 94] width 23 height 8
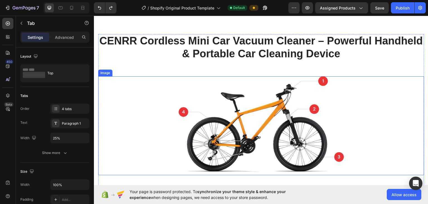
scroll to position [390, 0]
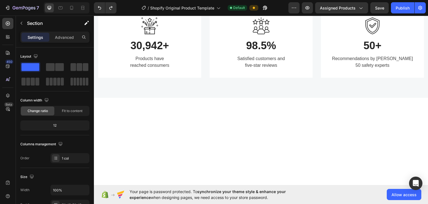
scroll to position [111, 0]
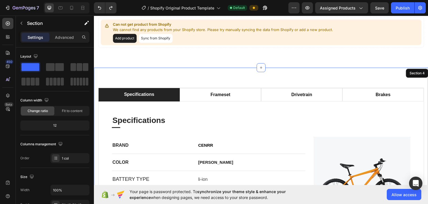
click at [202, 76] on div "specifications frameset drivetrain brakes Specifications Heading Title Line BRA…" at bounding box center [261, 167] width 335 height 200
click at [247, 76] on div "specifications frameset drivetrain brakes Specifications Heading Title Line BRA…" at bounding box center [261, 167] width 335 height 200
click at [242, 77] on div "specifications frameset drivetrain brakes Specifications Heading Title Line BRA…" at bounding box center [261, 167] width 335 height 200
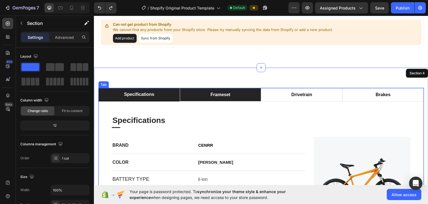
click at [214, 95] on div "frameset" at bounding box center [220, 94] width 21 height 8
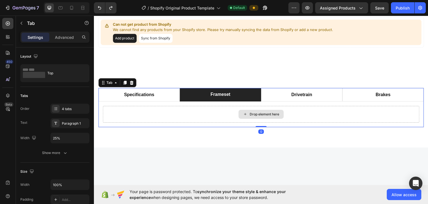
drag, startPoint x: 259, startPoint y: 125, endPoint x: 261, endPoint y: 118, distance: 7.0
click at [261, 118] on div "specifications frameset drivetrain brakes Specifications Heading Title Line BRA…" at bounding box center [261, 107] width 326 height 40
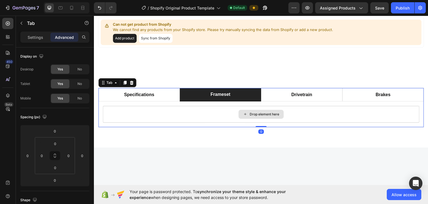
click at [217, 117] on div "Drop element here" at bounding box center [261, 113] width 317 height 17
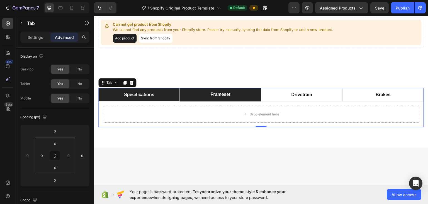
click at [156, 95] on li "specifications" at bounding box center [138, 94] width 81 height 13
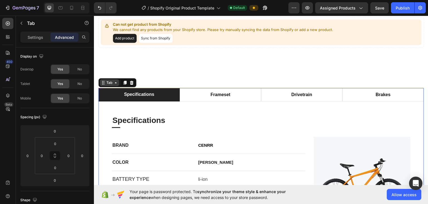
click at [117, 83] on icon at bounding box center [115, 82] width 4 height 4
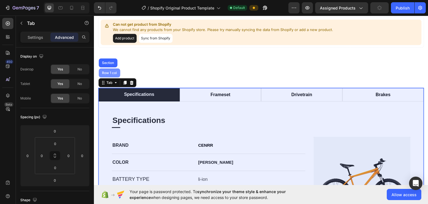
click at [112, 71] on div "Row 1 col" at bounding box center [109, 72] width 17 height 3
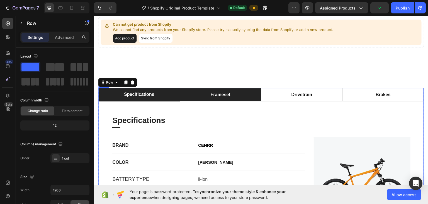
click at [201, 95] on li "frameset" at bounding box center [220, 94] width 81 height 13
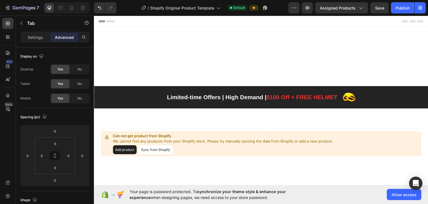
scroll to position [111, 0]
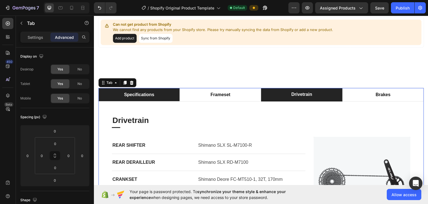
click at [138, 96] on div "specifications" at bounding box center [139, 94] width 32 height 8
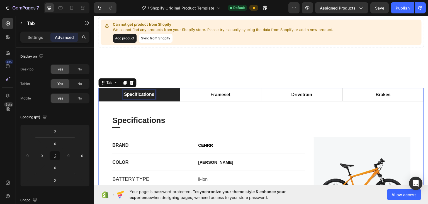
scroll to position [111, 0]
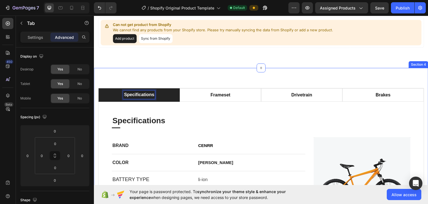
click at [168, 75] on div "specifications frameset drivetrain brakes Specifications Heading Title Line BRA…" at bounding box center [261, 167] width 335 height 200
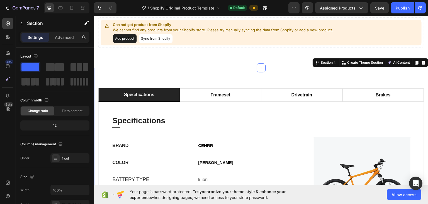
click at [165, 91] on li "specifications" at bounding box center [138, 94] width 81 height 13
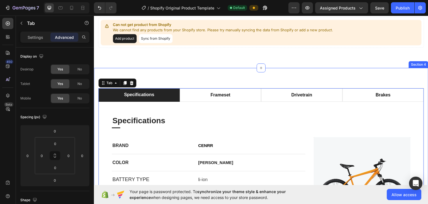
click at [242, 78] on div "specifications frameset drivetrain brakes Specifications Heading Title Line BRA…" at bounding box center [261, 167] width 335 height 200
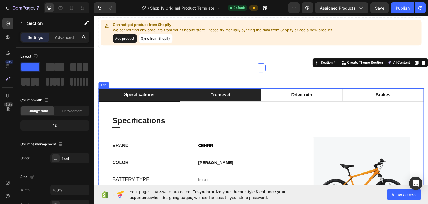
click at [229, 91] on div "frameset" at bounding box center [220, 94] width 21 height 8
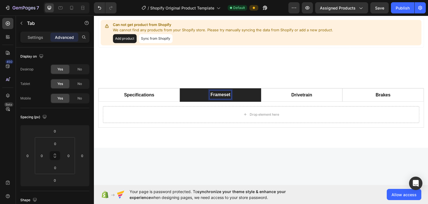
click at [228, 95] on p "frameset" at bounding box center [221, 94] width 20 height 7
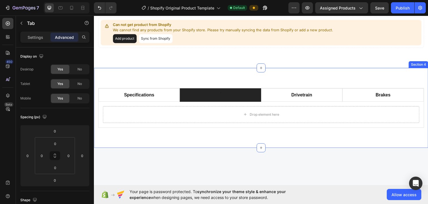
click at [222, 82] on div "specifications drivetrain brakes Specifications Heading Title Line BRAND Text b…" at bounding box center [261, 107] width 335 height 80
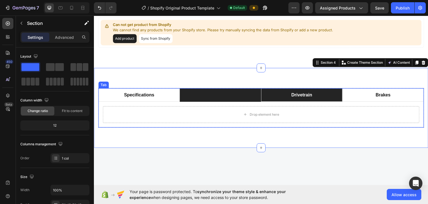
click at [283, 93] on li "drivetrain" at bounding box center [301, 94] width 81 height 13
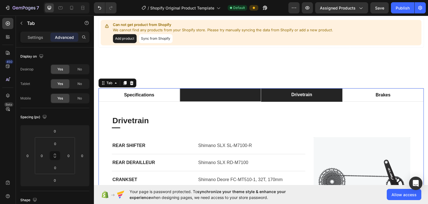
click at [197, 93] on li at bounding box center [220, 94] width 81 height 13
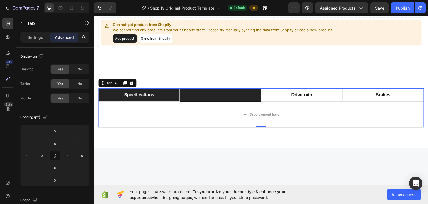
click at [176, 95] on li "specifications" at bounding box center [138, 94] width 81 height 13
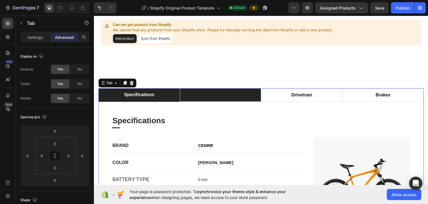
click at [196, 94] on li at bounding box center [220, 94] width 81 height 13
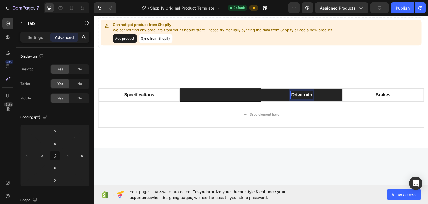
click at [308, 94] on p "drivetrain" at bounding box center [302, 94] width 21 height 7
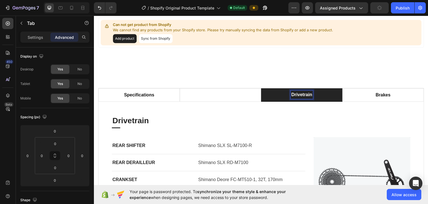
scroll to position [111, 0]
click at [309, 94] on p "drivetrain" at bounding box center [302, 94] width 21 height 7
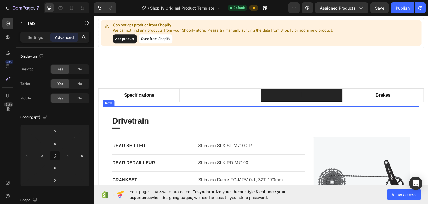
click at [212, 118] on p "Drivetrain" at bounding box center [261, 120] width 298 height 10
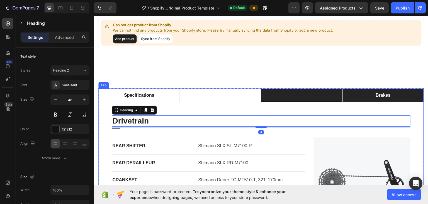
click at [382, 95] on p "brakes" at bounding box center [383, 94] width 15 height 7
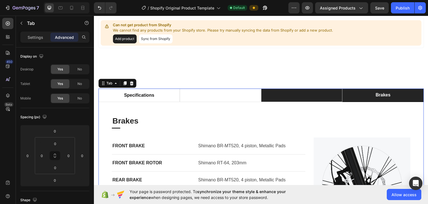
click at [388, 94] on div "brakes" at bounding box center [383, 94] width 16 height 8
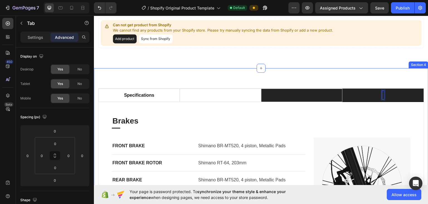
click at [350, 79] on div "specifications Specifications Heading Title Line BRAND Text block CENRR Text bl…" at bounding box center [261, 168] width 335 height 200
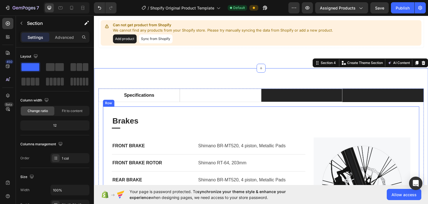
click at [190, 124] on p "Brakes" at bounding box center [261, 120] width 298 height 10
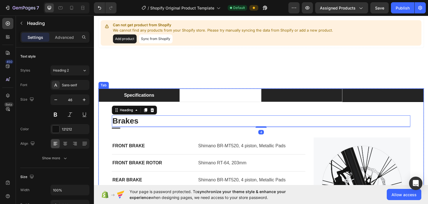
click at [163, 96] on li "specifications" at bounding box center [138, 94] width 81 height 13
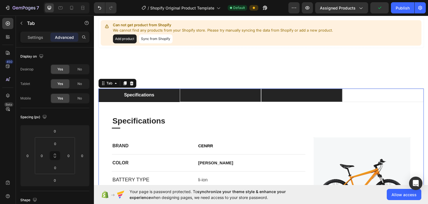
click at [231, 96] on li at bounding box center [220, 94] width 81 height 13
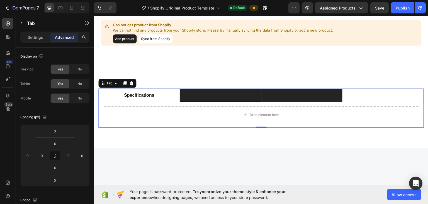
click at [274, 92] on li at bounding box center [301, 94] width 81 height 13
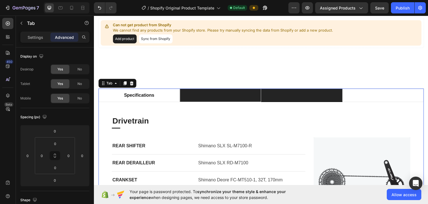
click at [234, 97] on li at bounding box center [220, 94] width 81 height 13
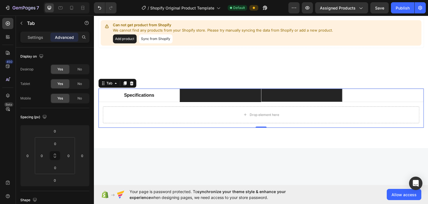
click at [272, 96] on li at bounding box center [301, 94] width 81 height 13
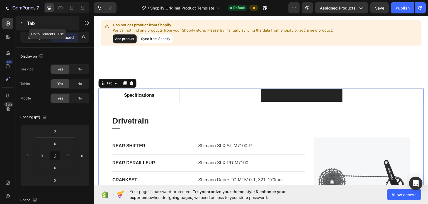
click at [26, 24] on button "button" at bounding box center [21, 23] width 9 height 9
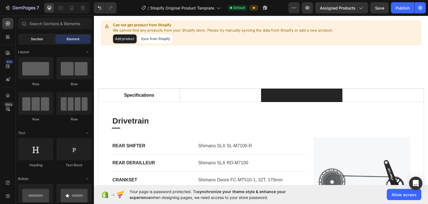
click at [40, 42] on div "Section" at bounding box center [36, 39] width 35 height 9
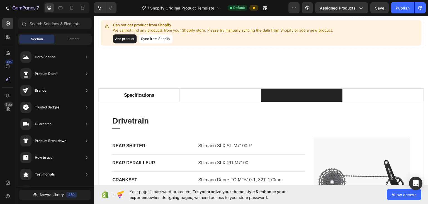
click at [4, 144] on div "450 Beta" at bounding box center [7, 97] width 11 height 159
click at [66, 40] on div "Element" at bounding box center [72, 39] width 35 height 9
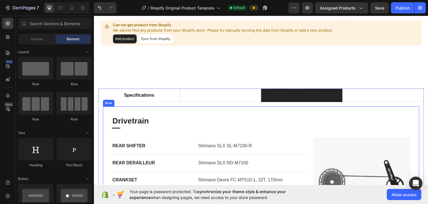
click at [153, 115] on p "Drivetrain" at bounding box center [261, 120] width 298 height 10
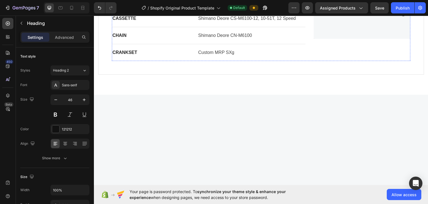
scroll to position [139, 0]
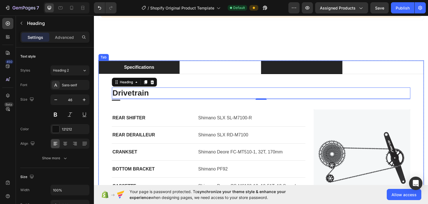
click at [150, 70] on div "specifications" at bounding box center [139, 67] width 32 height 8
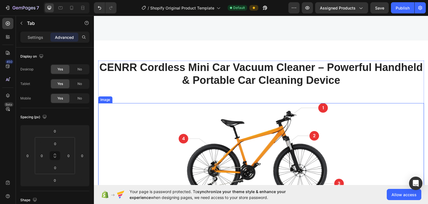
scroll to position [501, 0]
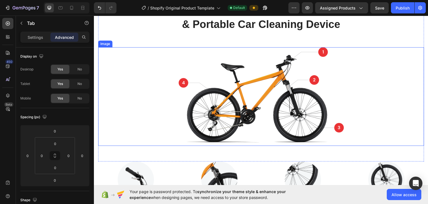
click at [247, 96] on img at bounding box center [261, 96] width 165 height 98
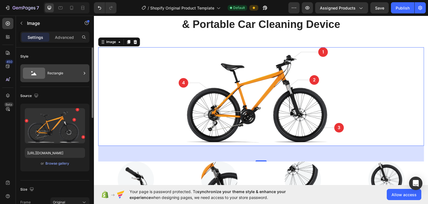
click at [47, 72] on div "Rectangle" at bounding box center [54, 73] width 69 height 18
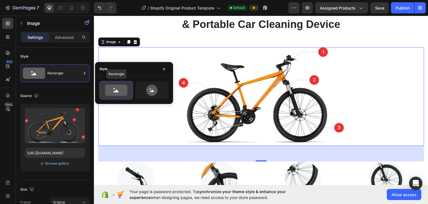
click at [116, 91] on icon at bounding box center [115, 90] width 5 height 3
click at [5, 135] on div "450 Beta" at bounding box center [7, 97] width 11 height 159
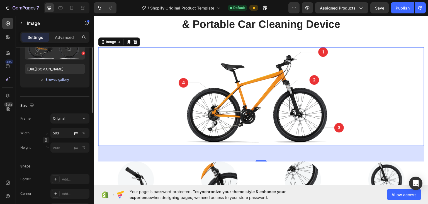
scroll to position [56, 0]
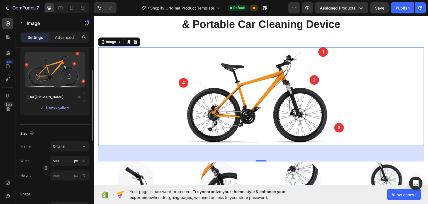
click at [51, 96] on input "https://ucarecdn.com/d2d12c74-df2b-4083-a85f-d514ecf2cc07/-/format/auto/-/previ…" at bounding box center [55, 97] width 60 height 10
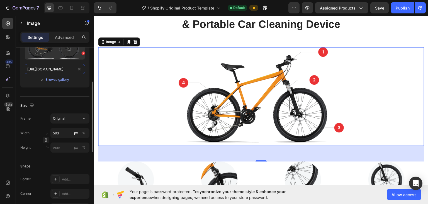
paste input "ae-pic-a1.aliexpress-media.com/kf/S32e918ef3f064a9893028433ddeb93daL.jpg_220x22…"
type input "[URL][DOMAIN_NAME]"
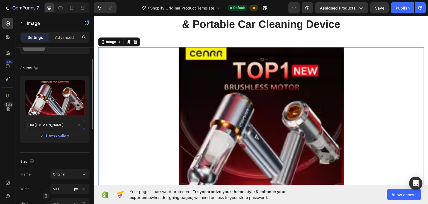
scroll to position [417, 0]
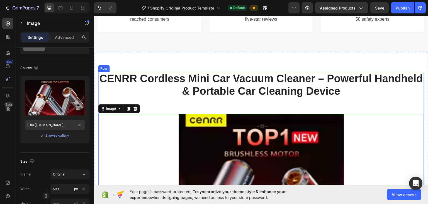
click at [158, 124] on div "CENRR Cordless Mini Car Vacuum Cleaner – Powerful Handheld & Portable Car Clean…" at bounding box center [261, 182] width 326 height 223
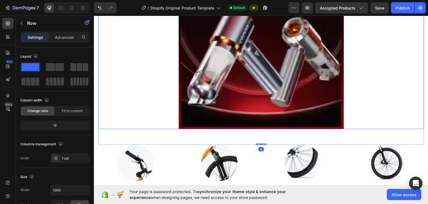
scroll to position [529, 0]
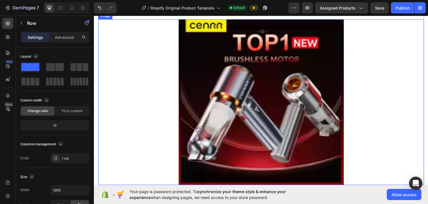
click at [249, 90] on img at bounding box center [261, 101] width 165 height 165
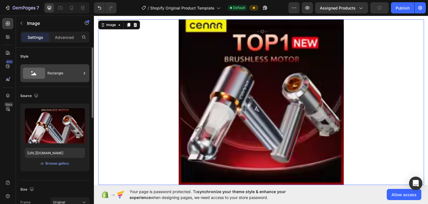
click at [59, 73] on div "Rectangle" at bounding box center [64, 73] width 34 height 13
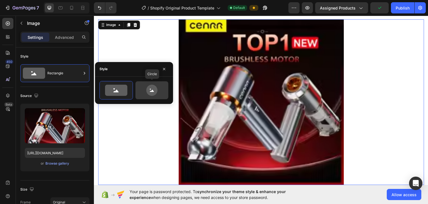
click at [154, 89] on icon at bounding box center [151, 89] width 11 height 11
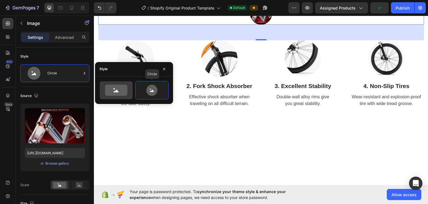
scroll to position [445, 0]
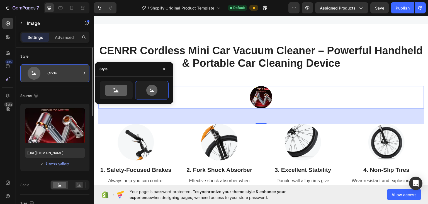
click at [44, 77] on icon at bounding box center [34, 73] width 22 height 13
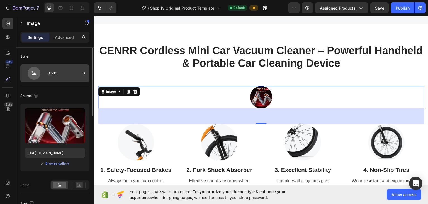
click at [74, 77] on div "Circle" at bounding box center [64, 73] width 34 height 13
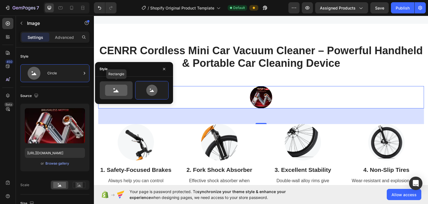
click at [115, 92] on icon at bounding box center [115, 90] width 5 height 3
type input "100"
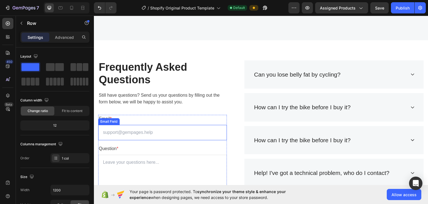
scroll to position [1936, 0]
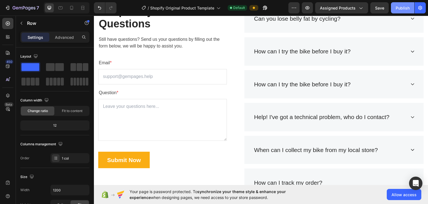
click at [402, 6] on div "Publish" at bounding box center [403, 8] width 14 height 6
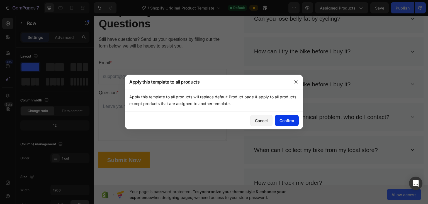
click at [289, 121] on div "Confirm" at bounding box center [287, 120] width 14 height 6
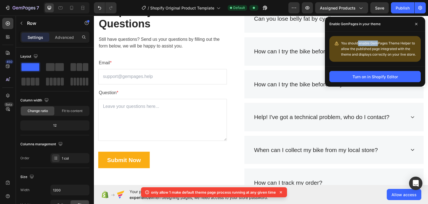
drag, startPoint x: 358, startPoint y: 43, endPoint x: 379, endPoint y: 43, distance: 20.9
click at [285, 129] on span "You should enable GemPages Theme Helper to allow the published page integrated …" at bounding box center [222, 134] width 126 height 11
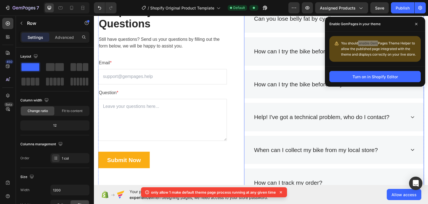
click at [308, 74] on div "How can I try the bike before I buy it?" at bounding box center [335, 84] width 180 height 28
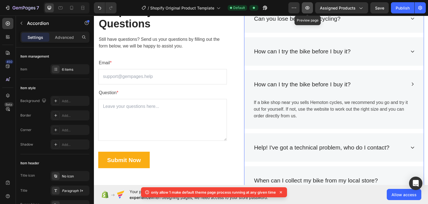
click at [306, 8] on icon "button" at bounding box center [308, 8] width 6 height 6
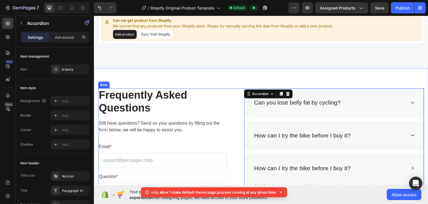
scroll to position [1964, 0]
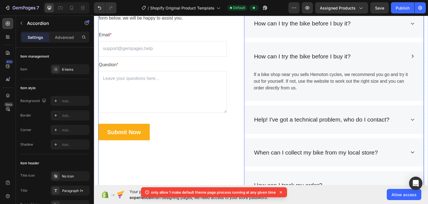
click at [190, 154] on div "Frequently Asked Questions Heading Still have questions? Send us your questions…" at bounding box center [162, 87] width 129 height 223
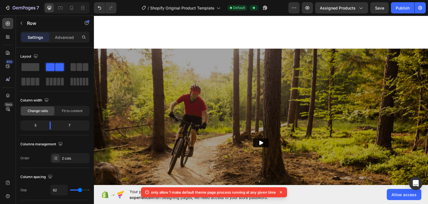
scroll to position [1518, 0]
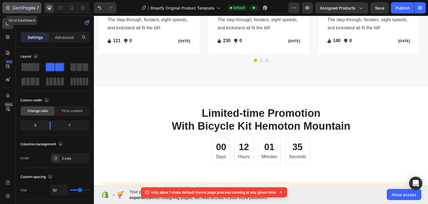
click at [22, 7] on icon "button" at bounding box center [24, 8] width 23 height 5
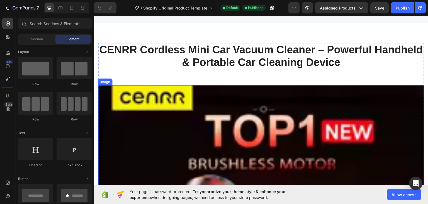
scroll to position [613, 0]
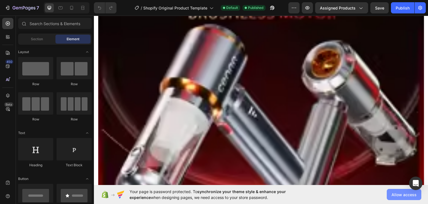
click at [402, 194] on span "Allow access" at bounding box center [404, 194] width 25 height 6
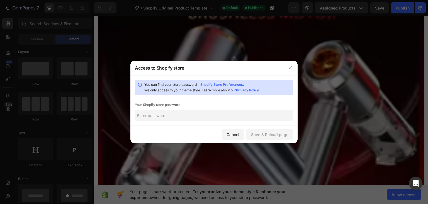
click at [163, 115] on input "text" at bounding box center [214, 115] width 158 height 11
click at [269, 132] on div "Save & Reload page" at bounding box center [269, 134] width 37 height 6
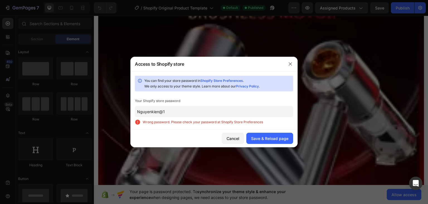
click at [186, 110] on input "Nguyenkien@1" at bounding box center [214, 111] width 158 height 11
click at [185, 111] on input "Nguyenkien@1" at bounding box center [214, 111] width 158 height 11
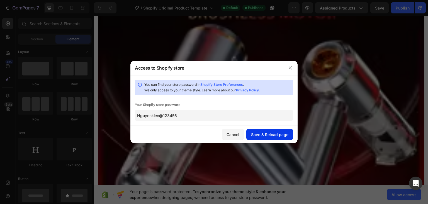
type input "Nguyenkien@123456"
click at [264, 132] on div "Save & Reload page" at bounding box center [269, 134] width 37 height 6
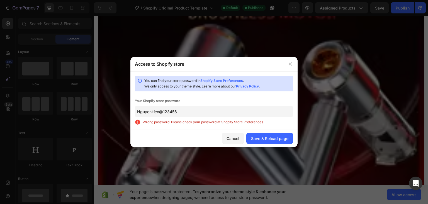
click at [190, 112] on input "Nguyenkien@123456" at bounding box center [214, 111] width 158 height 11
click at [182, 112] on input "Nguyenkien@123456" at bounding box center [214, 111] width 158 height 11
click at [127, 114] on div "Access to Shopify store You can find your store password in Shopify Store Prefe…" at bounding box center [214, 102] width 428 height 204
click at [190, 115] on input "Nguyenkien@123456" at bounding box center [214, 111] width 158 height 11
drag, startPoint x: 190, startPoint y: 113, endPoint x: 129, endPoint y: 117, distance: 62.0
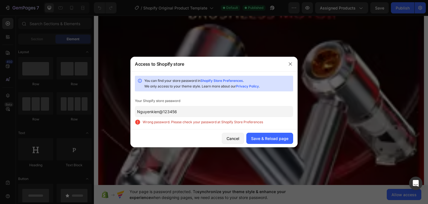
click at [129, 117] on div "Access to Shopify store You can find your store password in Shopify Store Prefe…" at bounding box center [214, 102] width 428 height 204
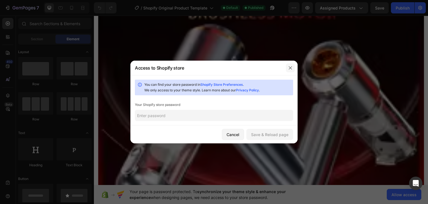
click at [290, 67] on icon "button" at bounding box center [290, 67] width 3 height 3
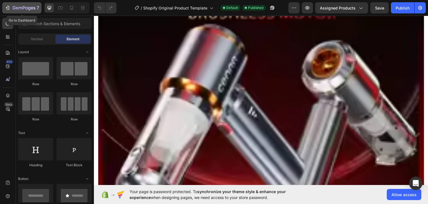
click at [13, 12] on button "7" at bounding box center [21, 7] width 39 height 11
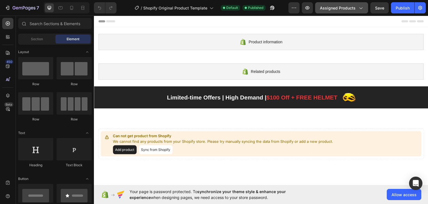
click at [358, 7] on div "Assigned Products" at bounding box center [341, 8] width 43 height 6
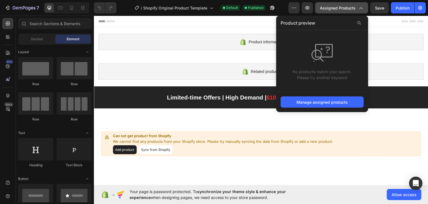
click at [361, 11] on button "Assigned Products" at bounding box center [341, 7] width 53 height 11
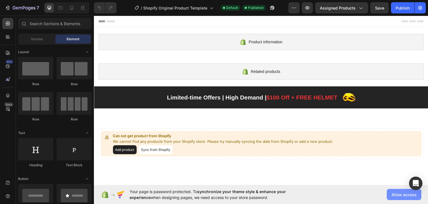
click at [402, 192] on span "Allow access" at bounding box center [404, 194] width 25 height 6
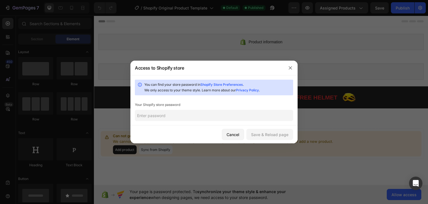
click at [168, 118] on input "text" at bounding box center [214, 115] width 158 height 11
drag, startPoint x: 154, startPoint y: 104, endPoint x: 186, endPoint y: 106, distance: 32.7
click at [196, 100] on div "You can find your store password in Shopify Store Preferences . We only access …" at bounding box center [213, 100] width 167 height 50
click at [190, 101] on div "You can find your store password in Shopify Store Preferences . We only access …" at bounding box center [213, 100] width 167 height 50
click at [168, 122] on div "You can find your store password in Shopify Store Preferences . We only access …" at bounding box center [213, 100] width 167 height 50
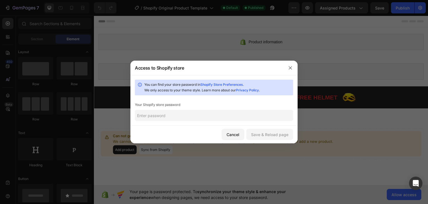
click at [169, 118] on input "text" at bounding box center [214, 115] width 158 height 11
drag, startPoint x: 168, startPoint y: 84, endPoint x: 197, endPoint y: 87, distance: 29.6
click at [197, 87] on div "You can find your store password in Shopify Store Preferences . We only access …" at bounding box center [217, 87] width 147 height 11
drag, startPoint x: 170, startPoint y: 90, endPoint x: 197, endPoint y: 92, distance: 26.5
click at [197, 92] on div "You can find your store password in Shopify Store Preferences . We only access …" at bounding box center [217, 87] width 147 height 11
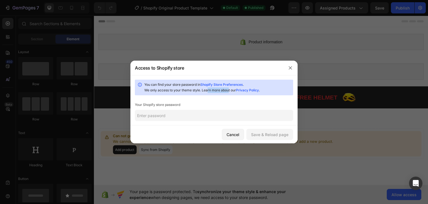
drag, startPoint x: 208, startPoint y: 91, endPoint x: 228, endPoint y: 92, distance: 20.1
click at [228, 92] on div "You can find your store password in Shopify Store Preferences . We only access …" at bounding box center [217, 87] width 147 height 11
click at [293, 67] on button "button" at bounding box center [290, 67] width 9 height 9
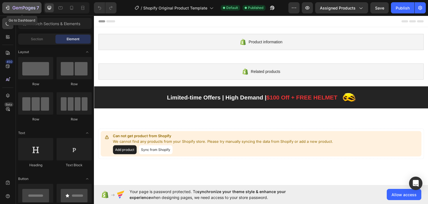
click at [7, 13] on button "7" at bounding box center [21, 7] width 39 height 11
click at [7, 10] on icon "button" at bounding box center [8, 8] width 6 height 6
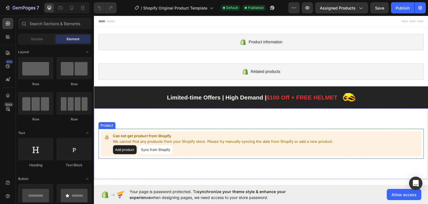
click at [155, 148] on button "Sync from Shopify" at bounding box center [156, 149] width 34 height 9
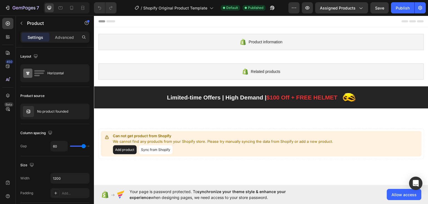
click at [156, 149] on button "Sync from Shopify" at bounding box center [156, 149] width 34 height 9
click at [403, 192] on span "Allow access" at bounding box center [404, 194] width 25 height 6
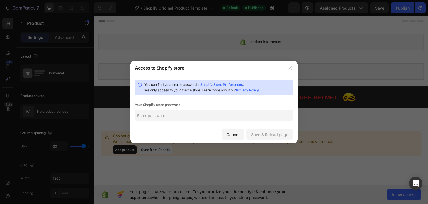
click at [173, 115] on input "text" at bounding box center [214, 115] width 158 height 11
click at [165, 118] on input "text" at bounding box center [214, 115] width 158 height 11
type input "Nguyenkien@1"
click at [277, 135] on div "Save & Reload page" at bounding box center [269, 134] width 37 height 6
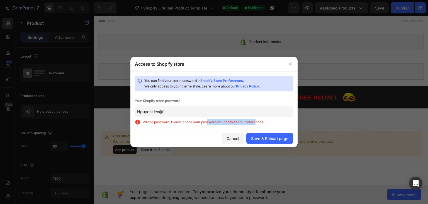
drag, startPoint x: 218, startPoint y: 121, endPoint x: 256, endPoint y: 125, distance: 38.1
click at [256, 125] on div "You can find your store password in Shopify Store Preferences . We only access …" at bounding box center [213, 100] width 167 height 58
click at [272, 114] on input "Nguyenkien@1" at bounding box center [214, 111] width 158 height 11
click at [222, 79] on link "Shopify Store Preferences" at bounding box center [221, 80] width 43 height 4
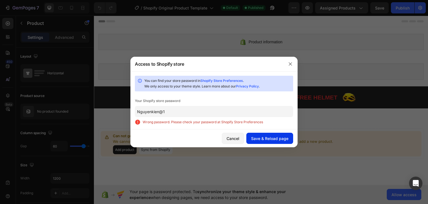
click at [269, 136] on div "Save & Reload page" at bounding box center [269, 138] width 37 height 6
click at [264, 137] on div "Save & Reload page" at bounding box center [269, 138] width 37 height 6
click at [289, 64] on icon "button" at bounding box center [290, 64] width 4 height 4
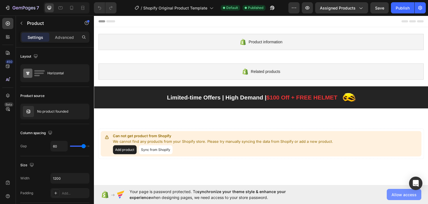
click at [395, 193] on span "Allow access" at bounding box center [404, 194] width 25 height 6
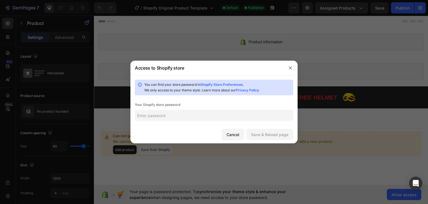
click at [173, 123] on div "You can find your store password in Shopify Store Preferences . We only access …" at bounding box center [213, 100] width 167 height 50
click at [171, 116] on input "text" at bounding box center [214, 115] width 158 height 11
type input "Nguyenkien@1"
click at [262, 129] on button "Save & Reload page" at bounding box center [269, 134] width 47 height 11
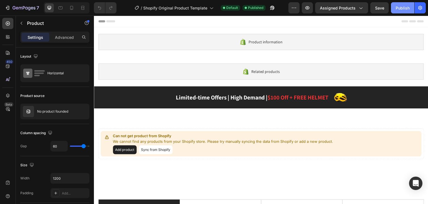
click at [404, 5] on div "Publish" at bounding box center [403, 8] width 14 height 6
click at [360, 8] on icon "button" at bounding box center [361, 8] width 6 height 6
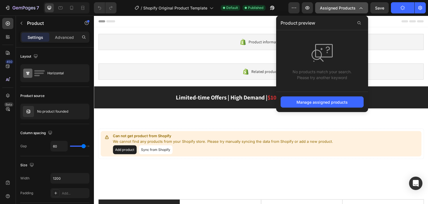
click at [366, 8] on button "Assigned Products" at bounding box center [341, 7] width 53 height 11
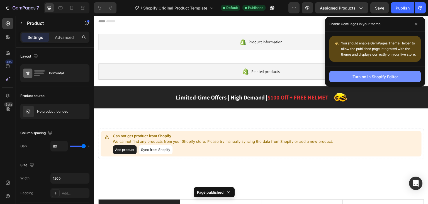
click at [368, 75] on div "Turn on in Shopify Editor" at bounding box center [375, 77] width 45 height 6
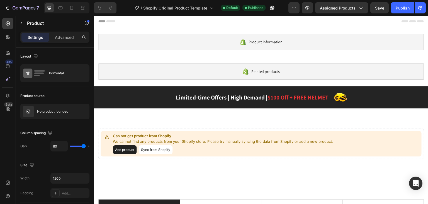
click at [126, 11] on div "/ Shopify Original Product Template Default Published" at bounding box center [205, 7] width 168 height 11
drag, startPoint x: 281, startPoint y: 10, endPoint x: 296, endPoint y: 8, distance: 14.9
click at [282, 9] on div "/ Shopify Original Product Template Default Published" at bounding box center [205, 7] width 168 height 11
click at [297, 7] on icon "button" at bounding box center [294, 8] width 6 height 6
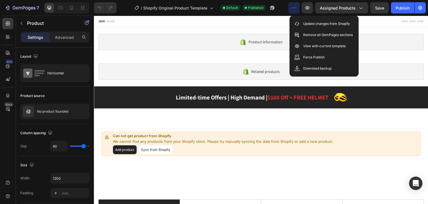
click at [286, 10] on div "/ Shopify Original Product Template Default Published" at bounding box center [205, 7] width 168 height 11
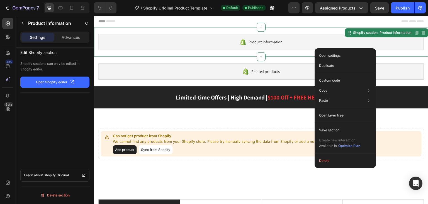
click at [123, 8] on div "/ Shopify Original Product Template Default Published" at bounding box center [205, 7] width 168 height 11
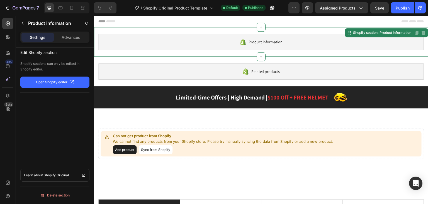
click at [51, 81] on p "Open Shopify editor" at bounding box center [52, 81] width 32 height 5
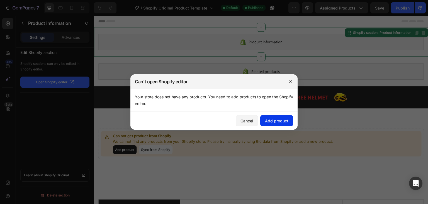
click at [280, 121] on div "Add product" at bounding box center [276, 121] width 23 height 6
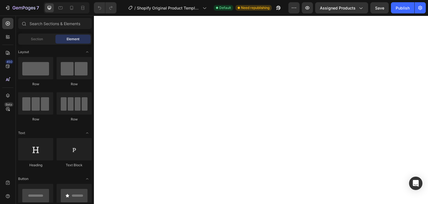
scroll to position [502, 0]
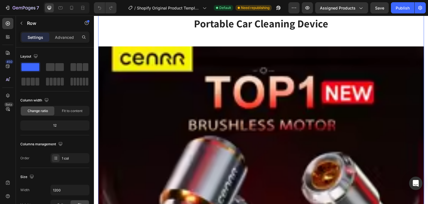
click at [163, 36] on div "CENRR Cordless Mini Car Vacuum Cleaner – Powerful Handheld & Portable Car Clean…" at bounding box center [261, 196] width 326 height 384
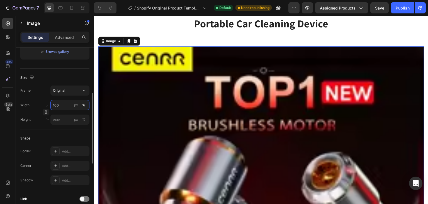
click at [66, 107] on input "100" at bounding box center [69, 105] width 39 height 10
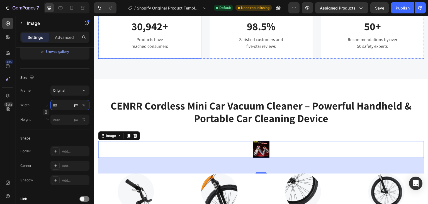
scroll to position [474, 0]
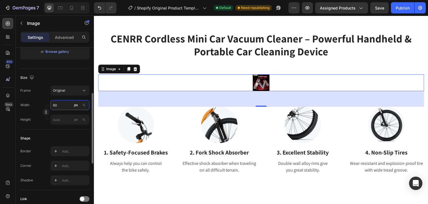
type input "6"
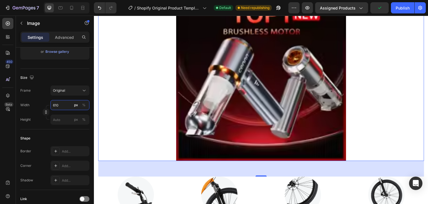
scroll to position [586, 0]
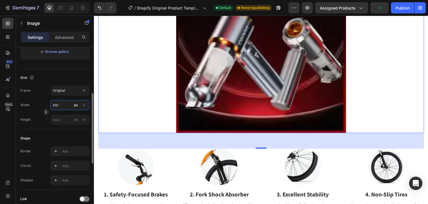
type input "610"
click at [84, 144] on div "Shape Border Add... Corner Add... Shadow Add..." at bounding box center [54, 159] width 69 height 61
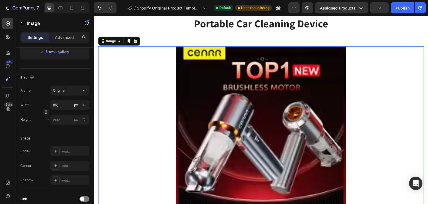
scroll to position [474, 0]
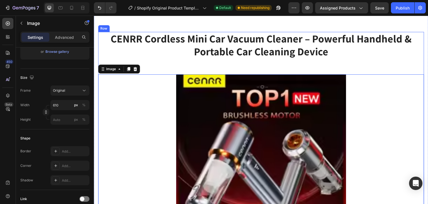
click at [173, 62] on div "CENRR Cordless Mini Car Vacuum Cleaner – Powerful Handheld & Portable Car Clean…" at bounding box center [261, 146] width 326 height 228
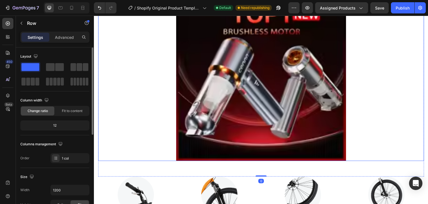
scroll to position [28, 0]
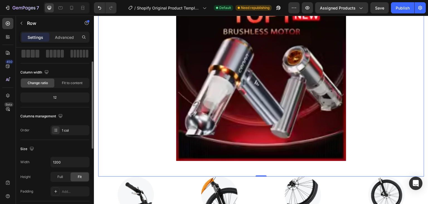
click at [69, 145] on div "Size" at bounding box center [54, 148] width 69 height 9
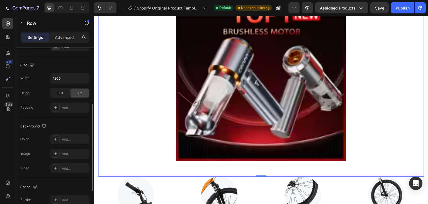
click at [68, 130] on div "Background The changes might be hidden by the video. Color Add... Image Add... …" at bounding box center [54, 147] width 69 height 61
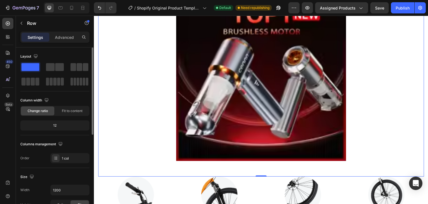
scroll to position [474, 0]
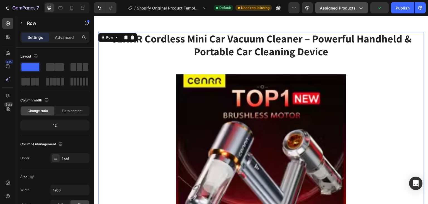
click at [345, 8] on span "Assigned Products" at bounding box center [338, 8] width 36 height 6
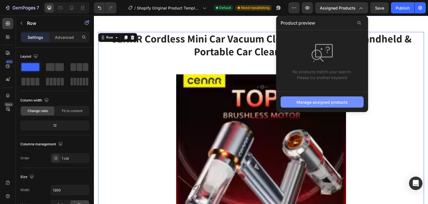
click at [318, 101] on div "Manage assigned products" at bounding box center [322, 102] width 51 height 6
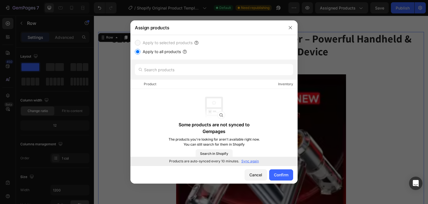
click at [136, 53] on input "Apply to all products" at bounding box center [138, 52] width 6 height 6
click at [278, 172] on div "Confirm" at bounding box center [281, 174] width 14 height 6
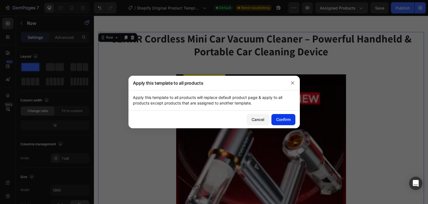
click at [280, 119] on div "Confirm" at bounding box center [283, 119] width 14 height 6
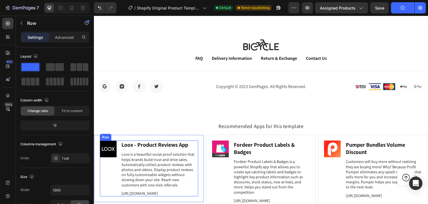
scroll to position [2073, 0]
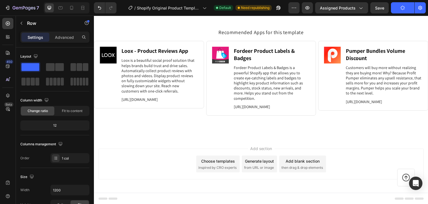
click at [137, 144] on div "Add section Choose templates inspired by CRO experts Generate layout from URL o…" at bounding box center [261, 164] width 335 height 55
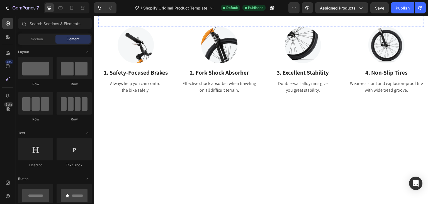
scroll to position [540, 0]
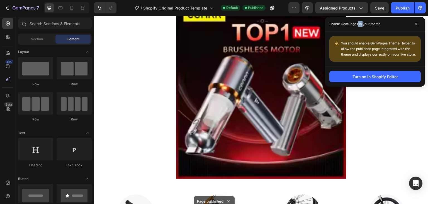
drag, startPoint x: 361, startPoint y: 25, endPoint x: 363, endPoint y: 28, distance: 3.8
click at [364, 25] on p "Enable GemPages in your theme" at bounding box center [355, 24] width 51 height 6
drag, startPoint x: 372, startPoint y: 44, endPoint x: 393, endPoint y: 44, distance: 21.2
click at [393, 44] on span "You should enable GemPages Theme Helper to allow the published page integrated …" at bounding box center [378, 48] width 75 height 15
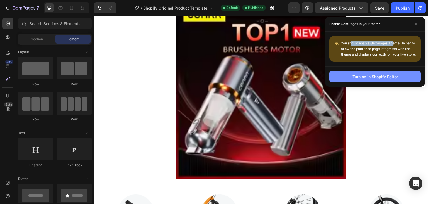
click at [359, 76] on div "Turn on in Shopify Editor" at bounding box center [375, 77] width 45 height 6
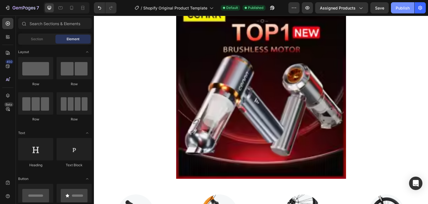
click at [405, 6] on div "Publish" at bounding box center [403, 8] width 14 height 6
click at [415, 181] on icon "Open Intercom Messenger" at bounding box center [416, 182] width 6 height 7
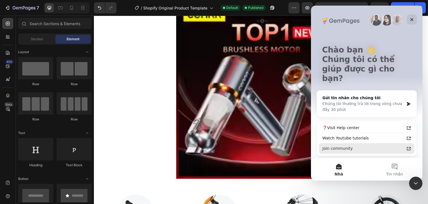
scroll to position [30, 0]
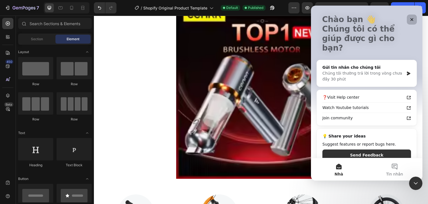
click at [414, 18] on icon "Đóng" at bounding box center [412, 19] width 4 height 4
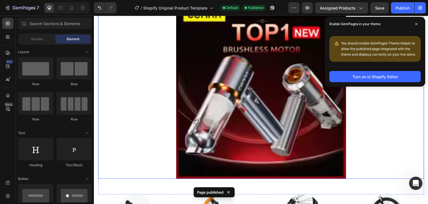
scroll to position [484, 0]
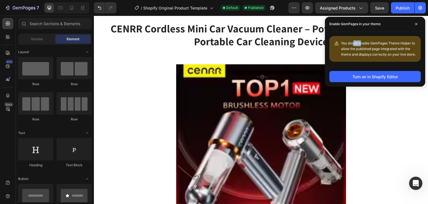
drag, startPoint x: 353, startPoint y: 44, endPoint x: 362, endPoint y: 45, distance: 9.5
click at [362, 45] on span "You should enable GemPages Theme Helper to allow the published page integrated …" at bounding box center [378, 48] width 75 height 15
click at [371, 44] on span "You should enable GemPages Theme Helper to allow the published page integrated …" at bounding box center [378, 48] width 75 height 15
drag, startPoint x: 370, startPoint y: 44, endPoint x: 358, endPoint y: 43, distance: 12.0
click at [358, 43] on span "You should enable GemPages Theme Helper to allow the published page integrated …" at bounding box center [378, 48] width 75 height 15
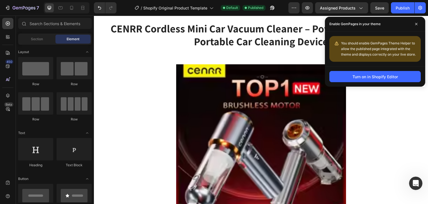
click at [365, 54] on span "You should enable GemPages Theme Helper to allow the published page integrated …" at bounding box center [378, 48] width 75 height 15
click at [417, 26] on span at bounding box center [416, 24] width 9 height 9
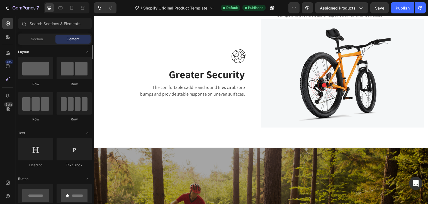
scroll to position [958, 0]
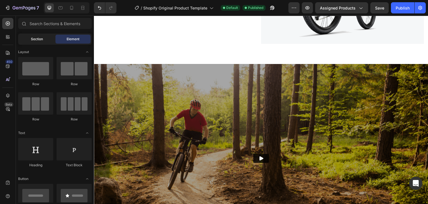
click at [38, 40] on span "Section" at bounding box center [37, 39] width 12 height 5
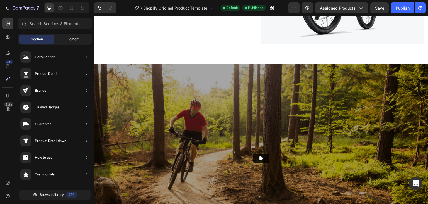
click at [71, 40] on span "Element" at bounding box center [73, 39] width 13 height 5
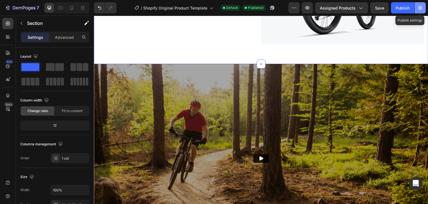
click at [422, 7] on icon "button" at bounding box center [421, 8] width 4 height 4
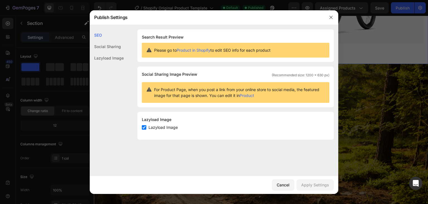
click at [117, 101] on div "SEO Social Sharing Lazyload Image" at bounding box center [107, 120] width 34 height 183
drag, startPoint x: 148, startPoint y: 35, endPoint x: 175, endPoint y: 39, distance: 27.6
click at [175, 39] on h1 "Search Result Preview" at bounding box center [236, 37] width 188 height 7
drag, startPoint x: 112, startPoint y: 95, endPoint x: 147, endPoint y: 83, distance: 37.3
click at [113, 94] on div "SEO Social Sharing Lazyload Image" at bounding box center [107, 120] width 34 height 183
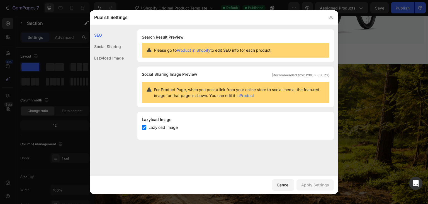
click at [170, 154] on div "SEO Social Sharing Lazyload Image SEO Search Result Preview Please go to Produc…" at bounding box center [214, 100] width 249 height 151
drag, startPoint x: 152, startPoint y: 73, endPoint x: 192, endPoint y: 74, distance: 40.7
click at [193, 74] on span "Social Sharing Image Preview" at bounding box center [169, 74] width 55 height 7
click at [124, 100] on div "SEO Search Result Preview Please go to Product in Shopify to edit SEO info for …" at bounding box center [214, 86] width 249 height 115
drag, startPoint x: 206, startPoint y: 90, endPoint x: 287, endPoint y: 90, distance: 80.9
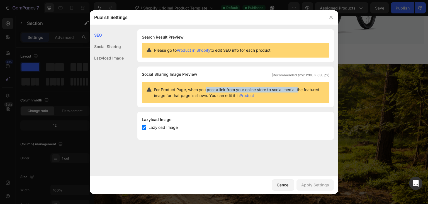
click at [298, 90] on span "For Product Page, when you post a link from your online store to social media, …" at bounding box center [239, 92] width 171 height 12
click at [112, 98] on div "SEO Social Sharing Lazyload Image" at bounding box center [107, 120] width 34 height 183
click at [112, 52] on div "Social Sharing" at bounding box center [107, 57] width 34 height 11
click at [98, 41] on div "SEO" at bounding box center [107, 46] width 34 height 11
click at [110, 90] on div "SEO Social Sharing Lazyload Image" at bounding box center [107, 120] width 34 height 183
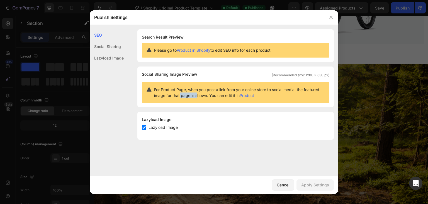
drag, startPoint x: 180, startPoint y: 96, endPoint x: 198, endPoint y: 95, distance: 18.1
click at [197, 95] on span "For Product Page, when you post a link from your online store to social media, …" at bounding box center [239, 92] width 171 height 12
drag, startPoint x: 223, startPoint y: 96, endPoint x: 228, endPoint y: 96, distance: 5.0
click at [228, 96] on span "For Product Page, when you post a link from your online store to social media, …" at bounding box center [239, 92] width 171 height 12
click at [214, 167] on div "SEO Social Sharing Lazyload Image SEO Search Result Preview Please go to Produc…" at bounding box center [214, 100] width 249 height 151
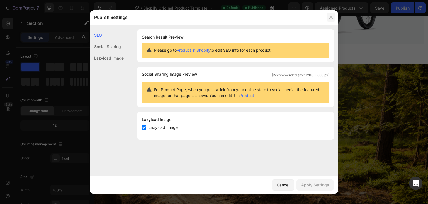
click at [330, 17] on icon "button" at bounding box center [331, 17] width 4 height 4
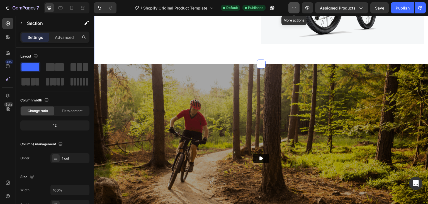
click at [295, 9] on icon "button" at bounding box center [294, 8] width 6 height 6
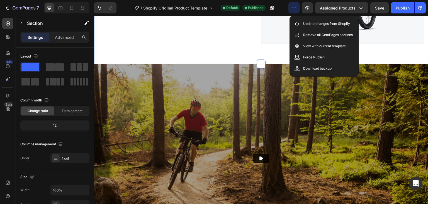
click at [283, 6] on div "/ Shopify Original Product Template Default Published" at bounding box center [205, 7] width 168 height 11
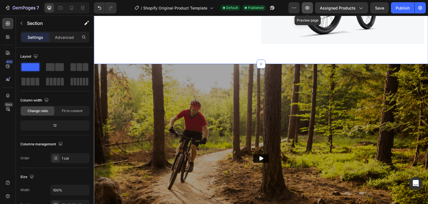
click at [308, 6] on icon "button" at bounding box center [308, 7] width 4 height 3
